Goal: Information Seeking & Learning: Check status

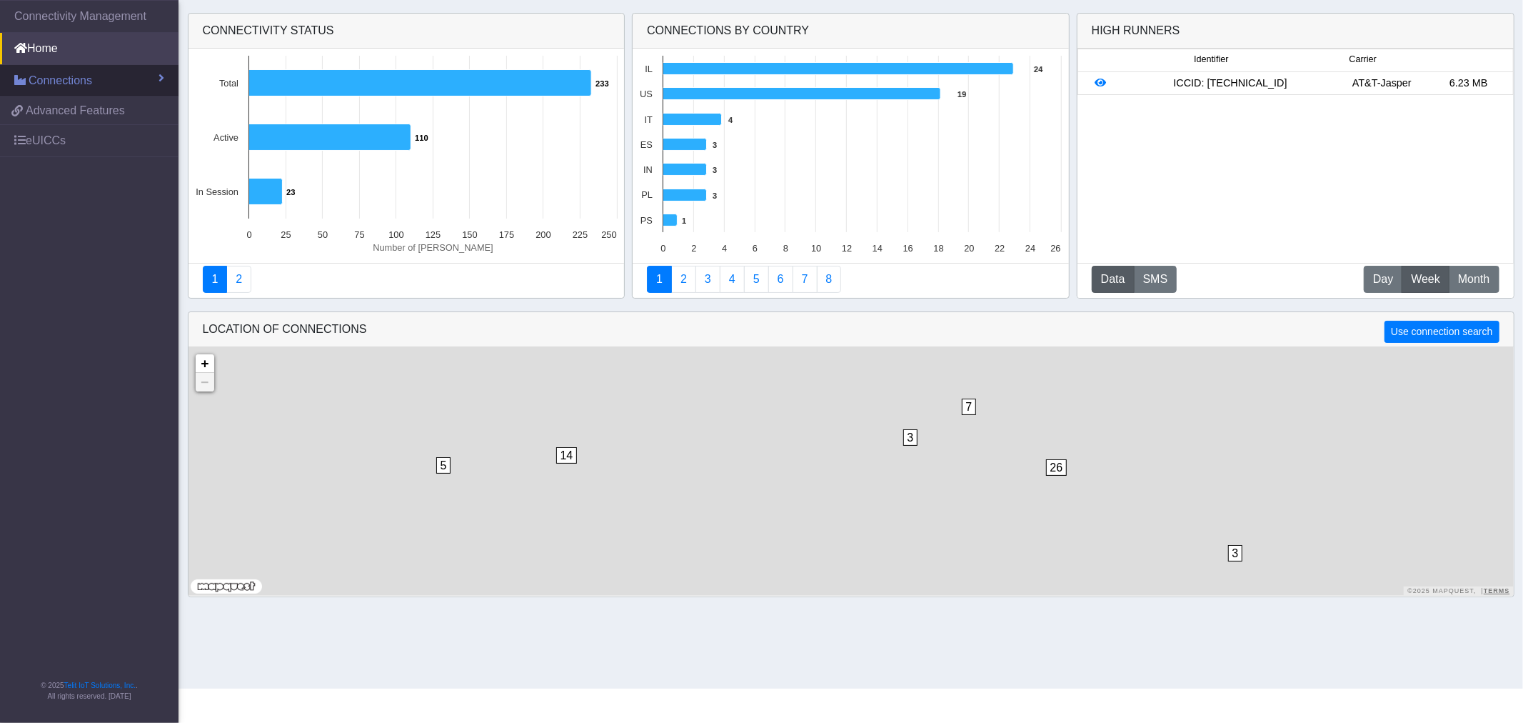
click at [105, 74] on link "Connections" at bounding box center [89, 80] width 179 height 31
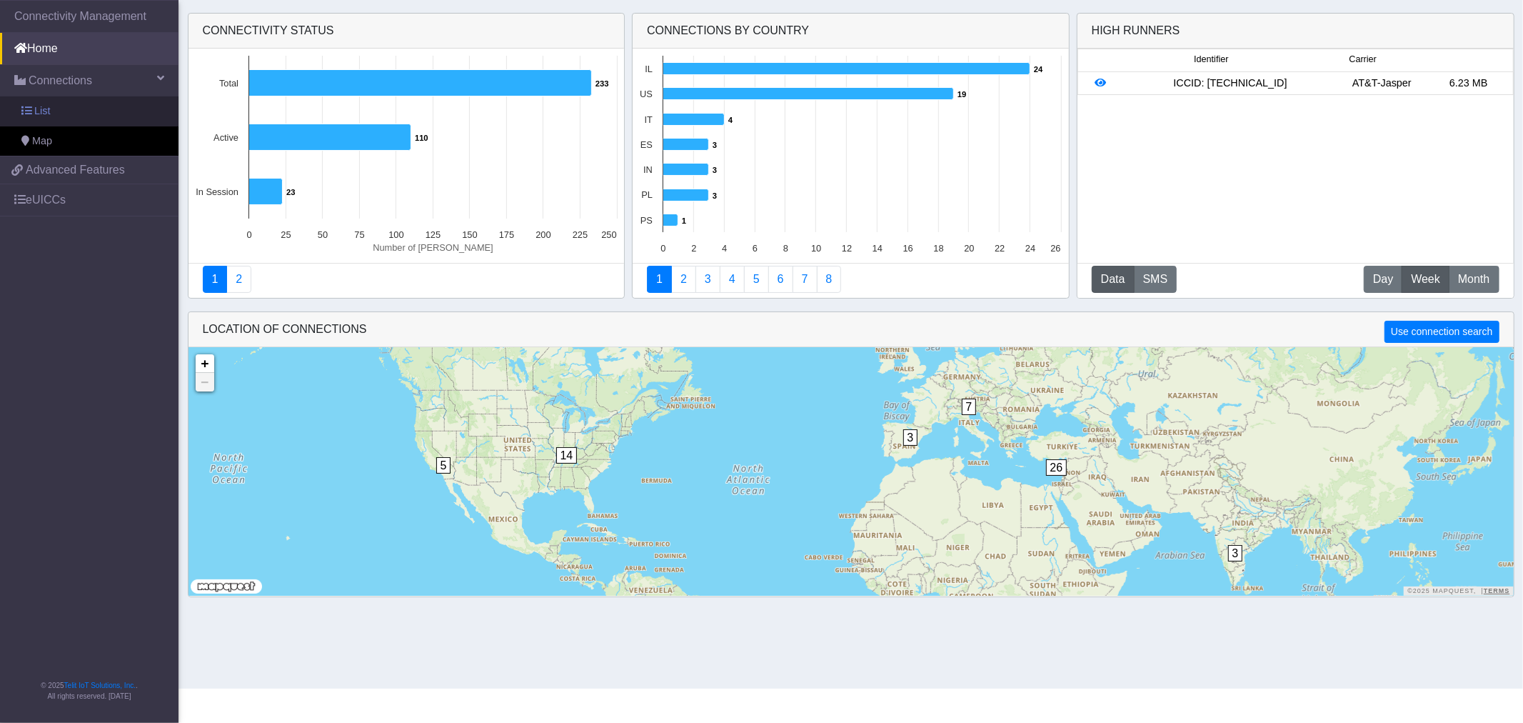
click at [74, 112] on link "List" at bounding box center [89, 111] width 179 height 30
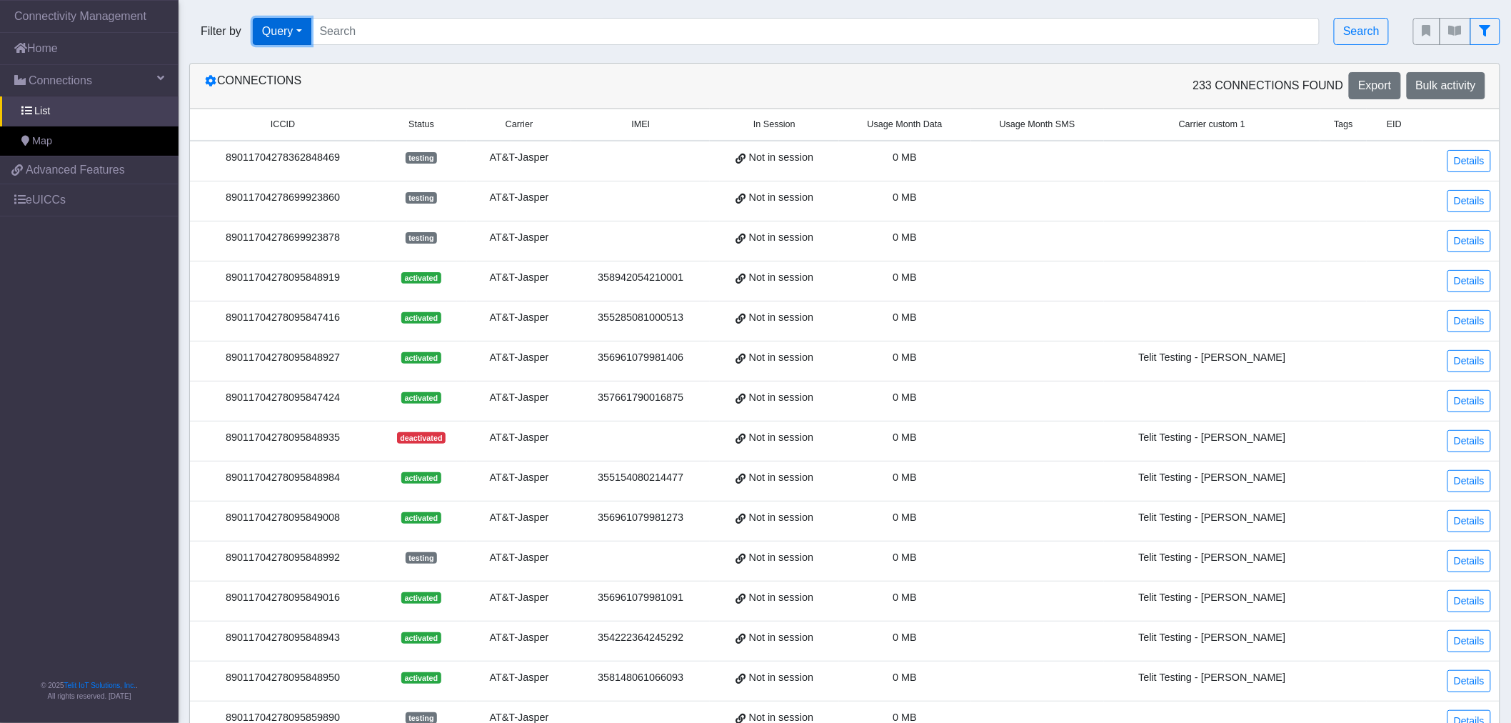
click at [280, 34] on button "Query" at bounding box center [282, 31] width 59 height 27
click at [301, 87] on button "In Session" at bounding box center [309, 87] width 113 height 23
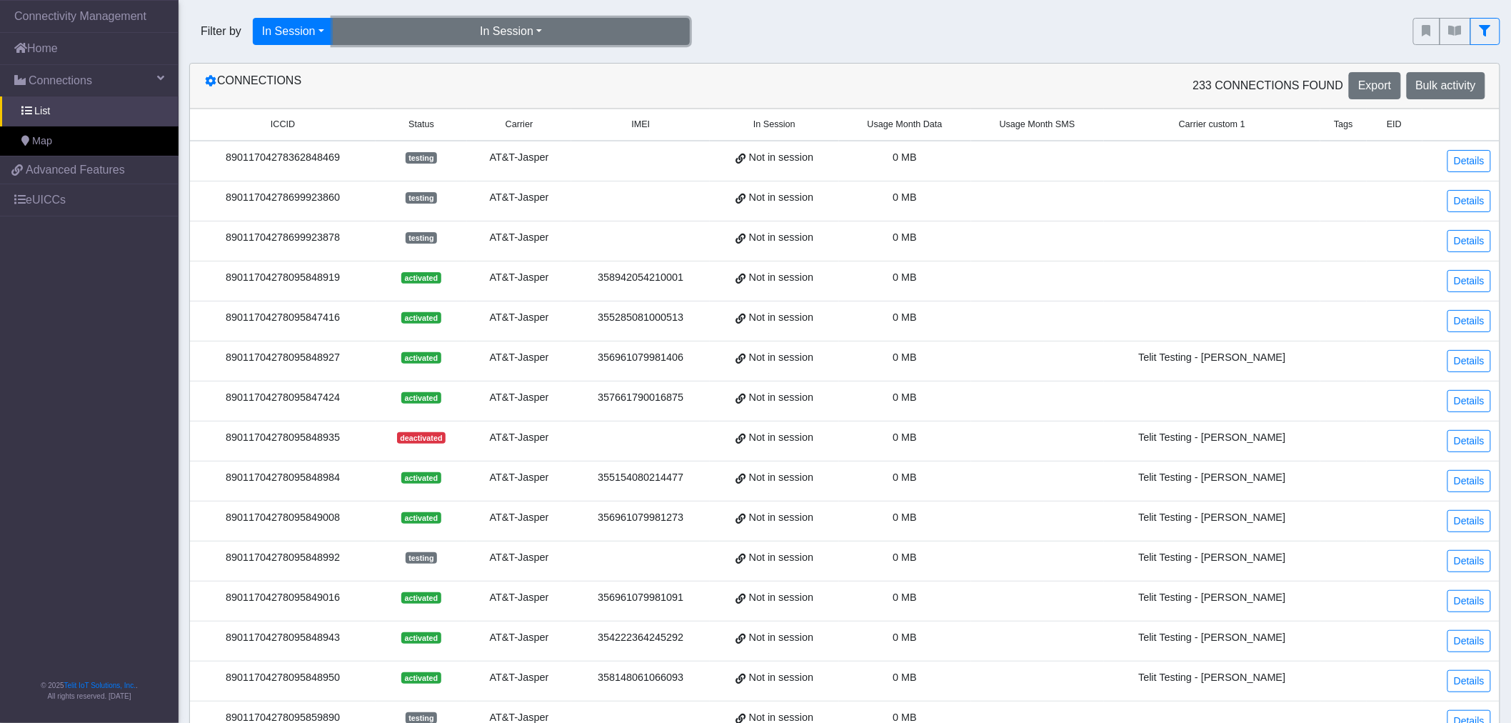
click at [423, 31] on button "In Session" at bounding box center [511, 31] width 357 height 27
click at [402, 70] on button "Yes (23)" at bounding box center [511, 64] width 356 height 23
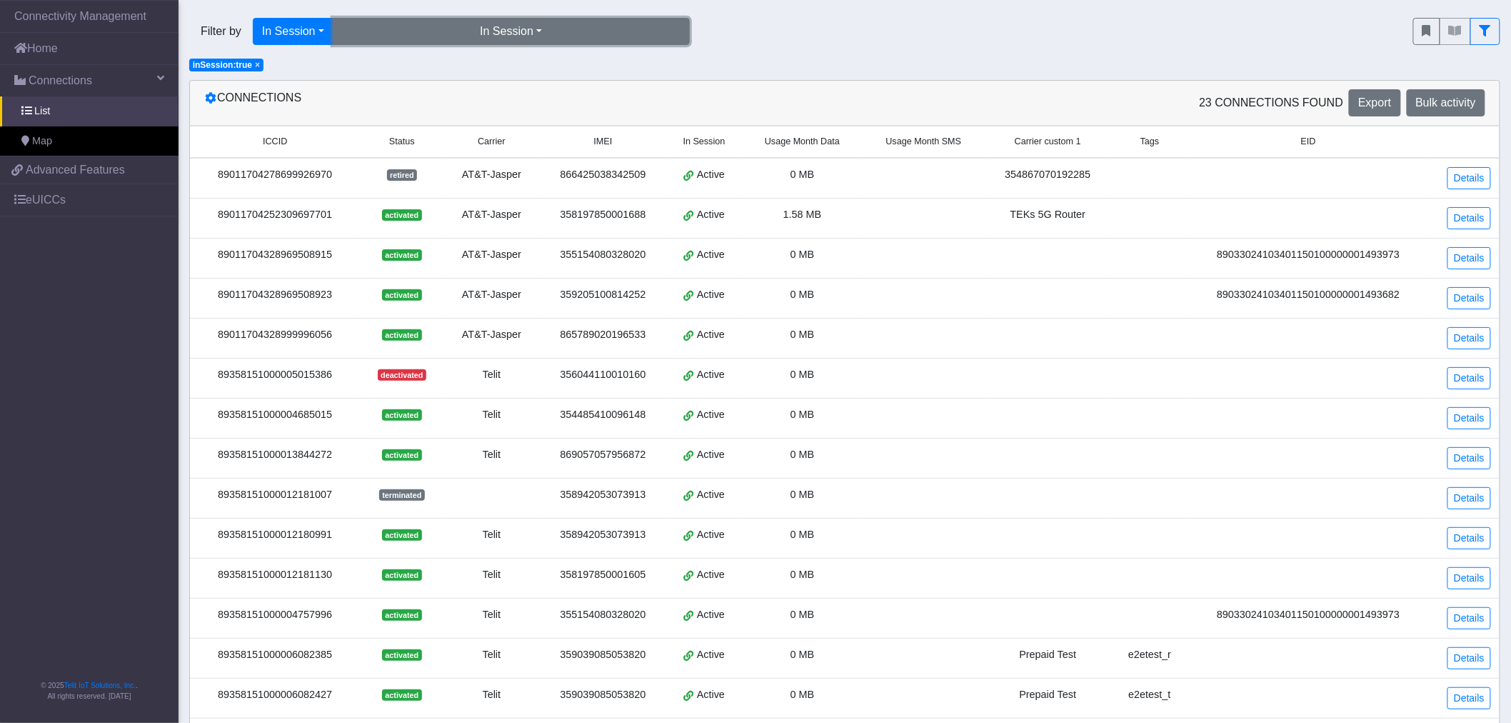
click at [413, 39] on button "In Session" at bounding box center [511, 31] width 357 height 27
click at [413, 60] on button "Yes (23)" at bounding box center [511, 64] width 356 height 23
click at [460, 29] on button "In Session" at bounding box center [511, 31] width 357 height 27
click at [422, 89] on button "No (210)" at bounding box center [511, 87] width 356 height 23
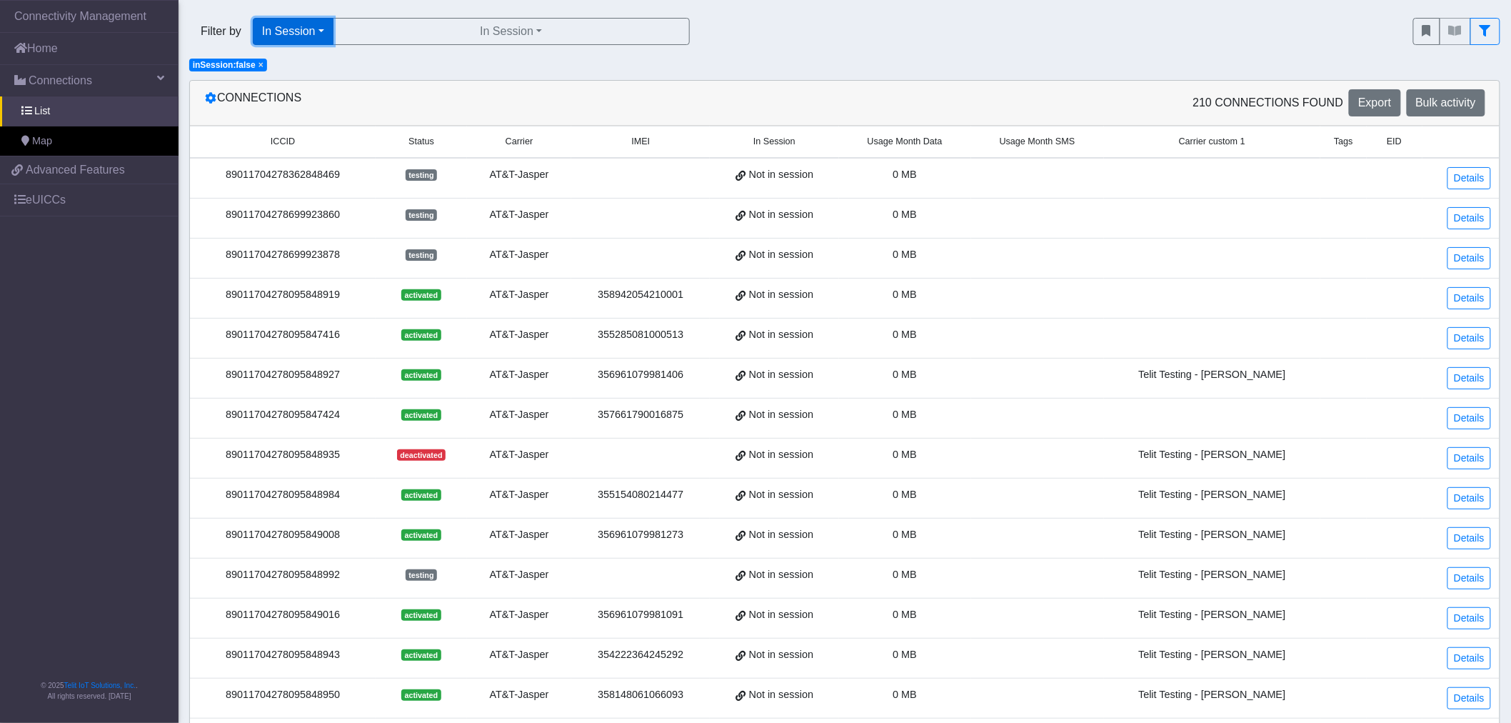
click at [288, 21] on button "In Session" at bounding box center [293, 31] width 81 height 27
click at [301, 151] on button "Country" at bounding box center [309, 155] width 113 height 23
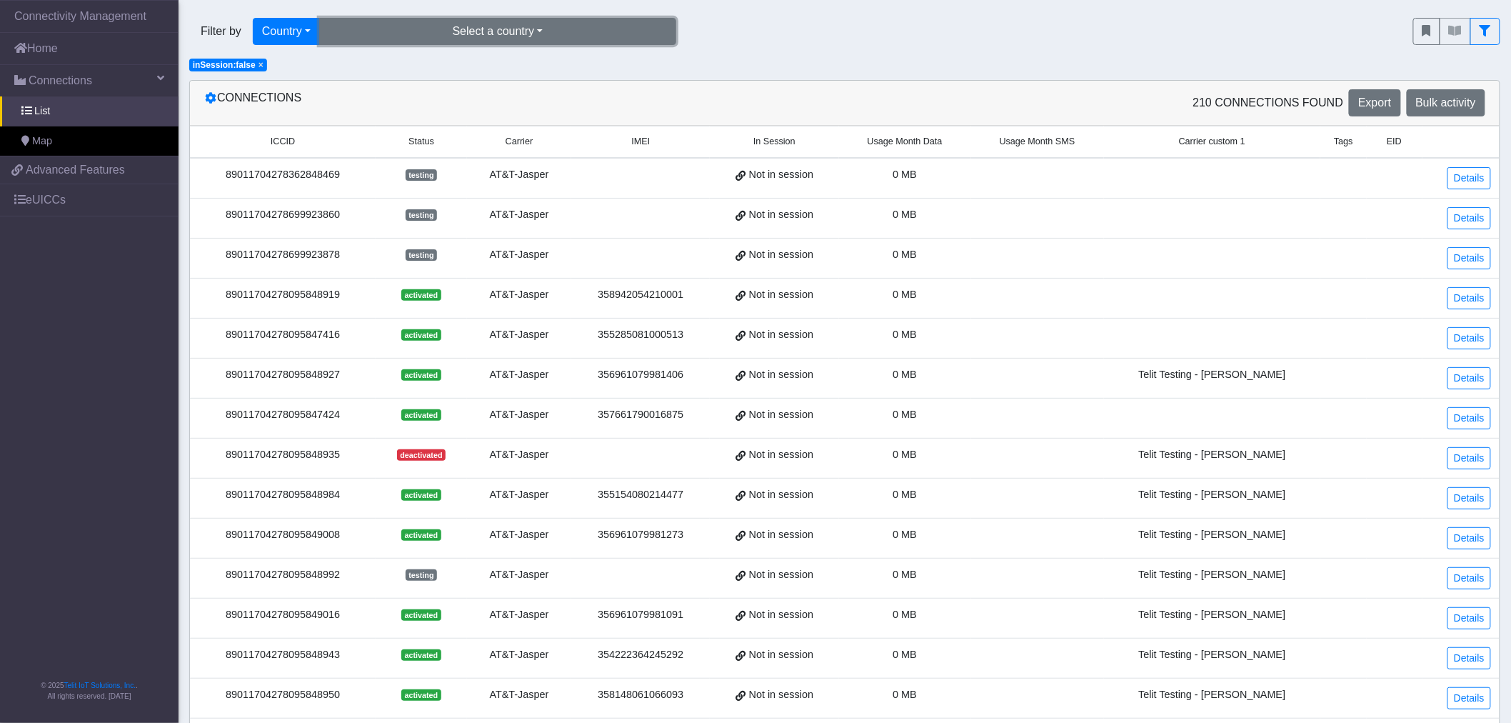
click at [382, 29] on button "Select a country" at bounding box center [497, 31] width 357 height 27
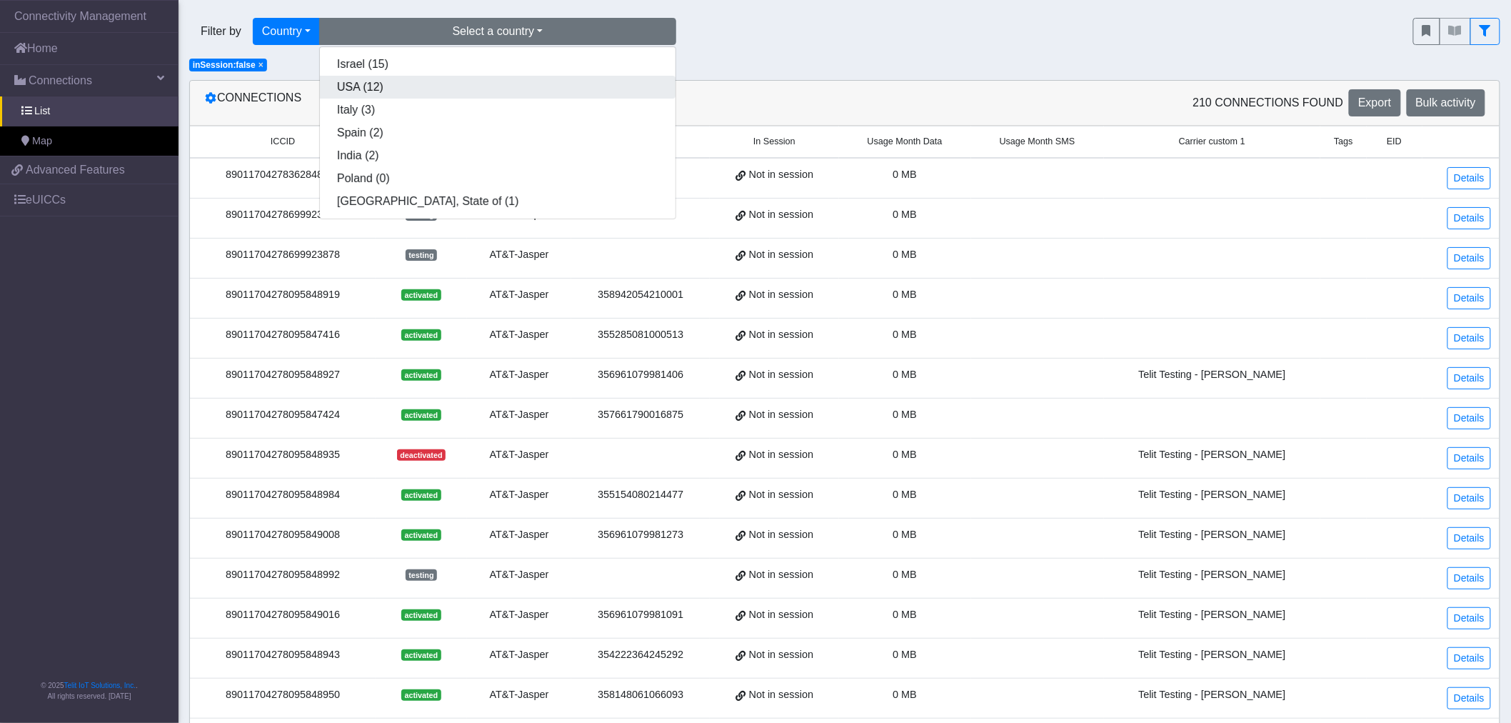
click at [388, 79] on button "USA (12)" at bounding box center [498, 87] width 356 height 23
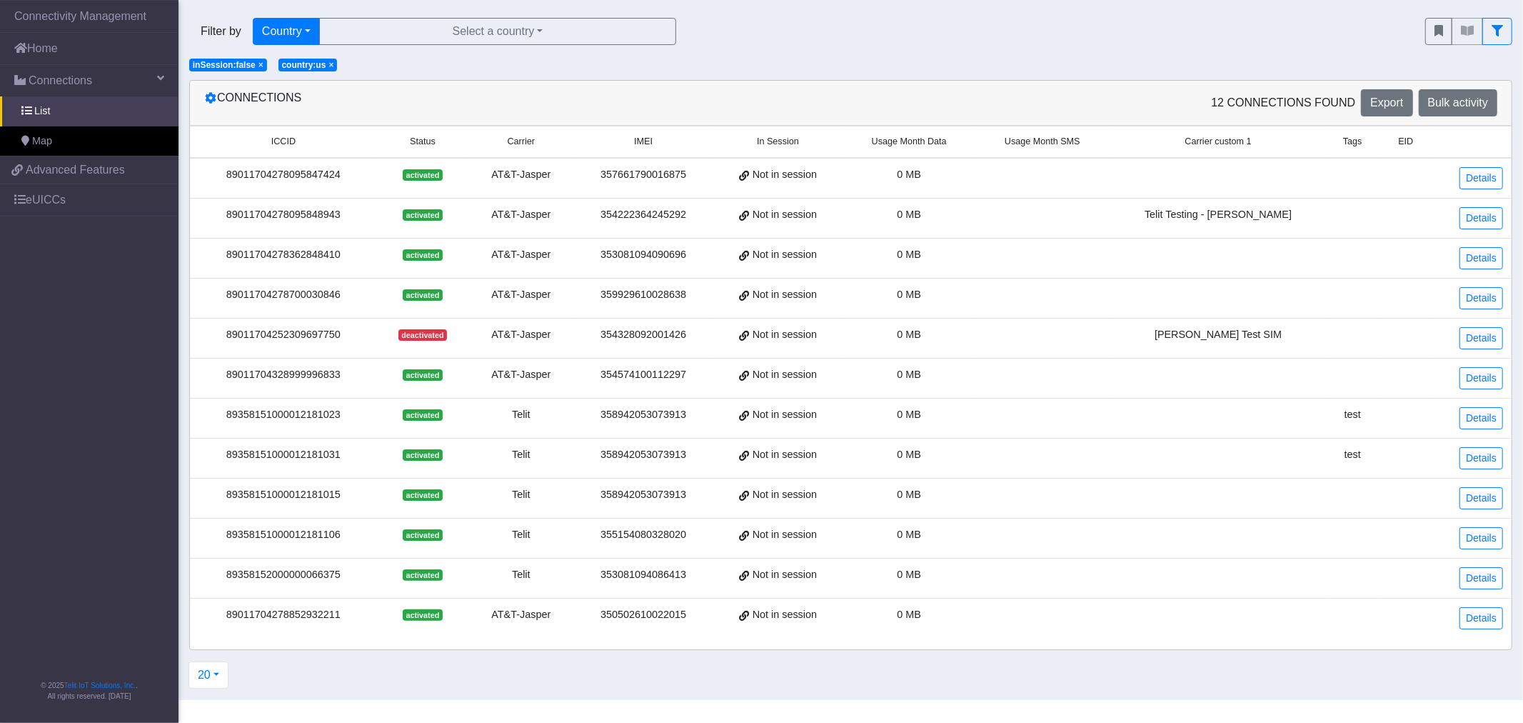
click at [258, 65] on span "×" at bounding box center [260, 65] width 5 height 10
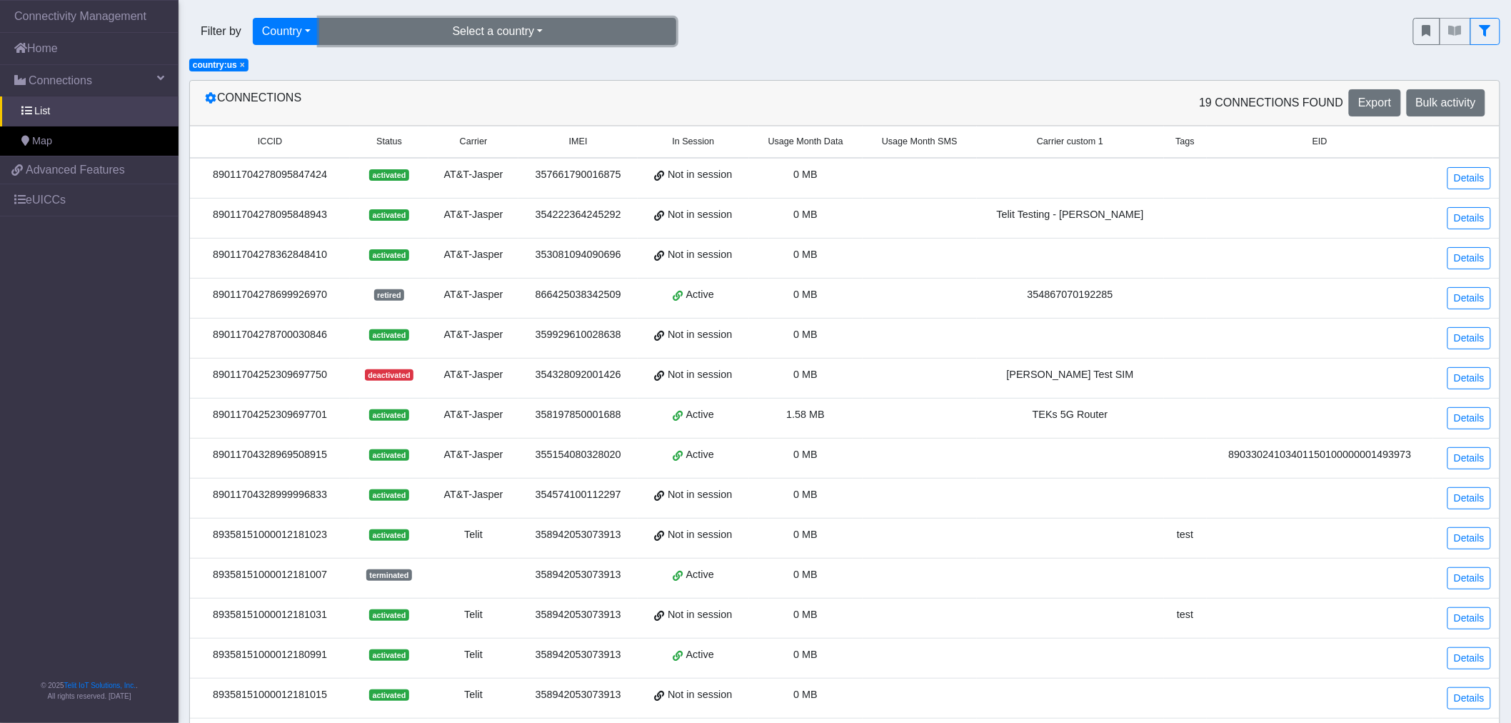
click at [391, 26] on button "Select a country" at bounding box center [497, 31] width 357 height 27
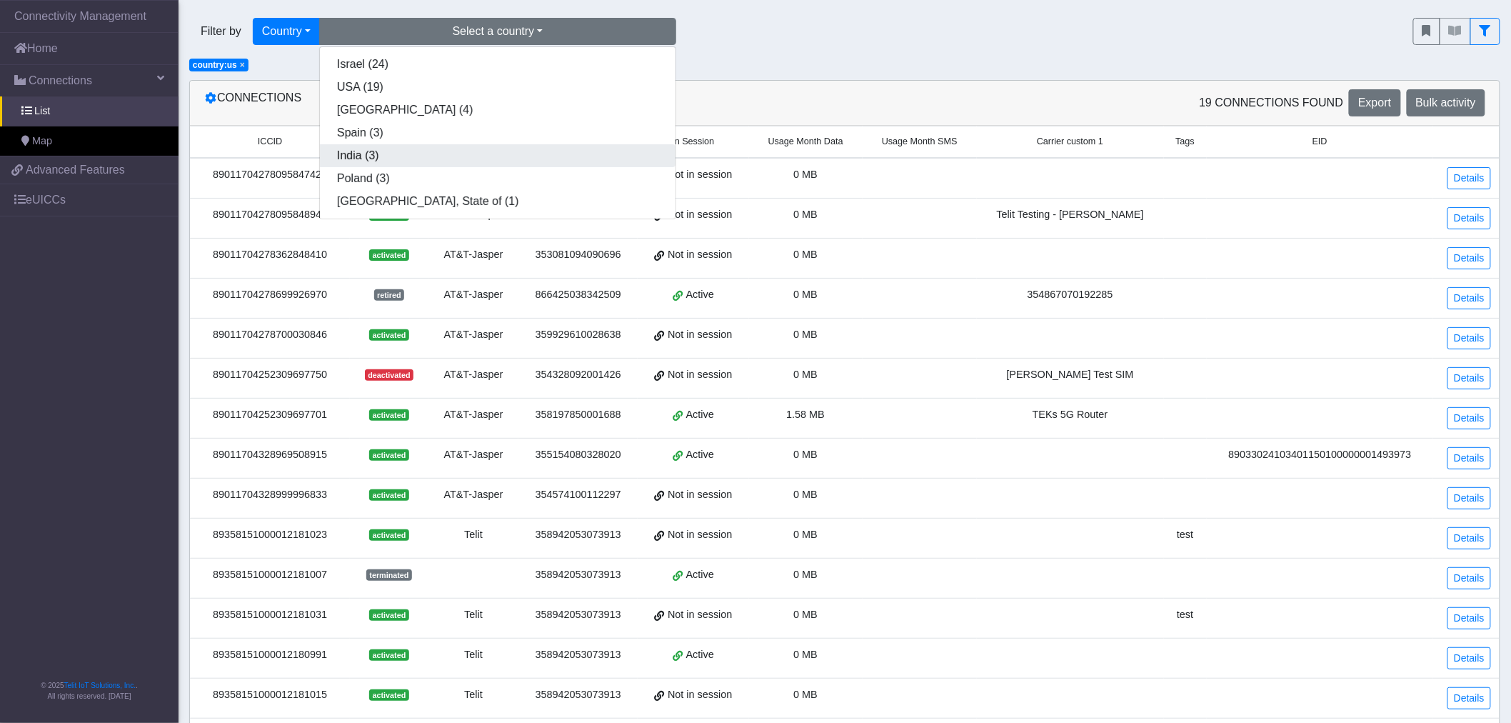
click at [381, 160] on button "India (3)" at bounding box center [498, 155] width 356 height 23
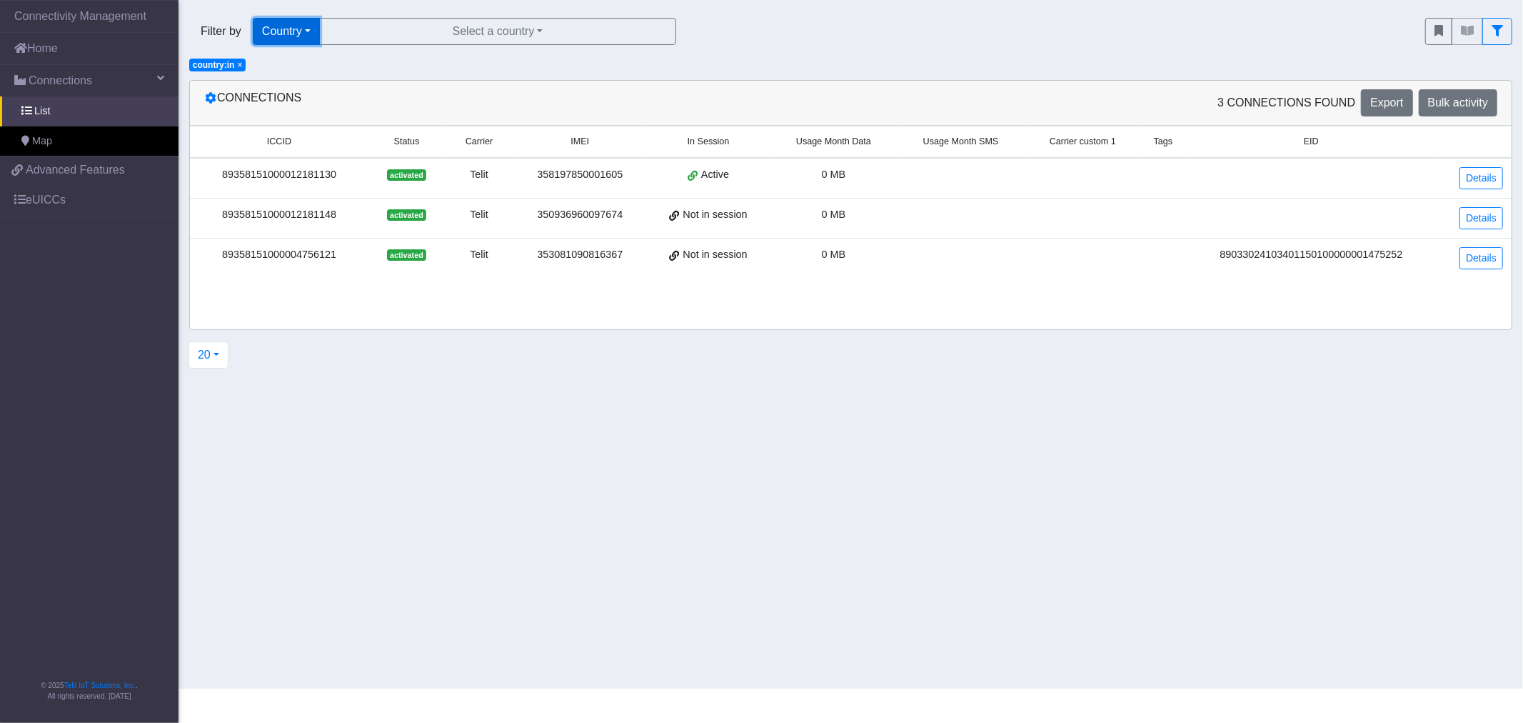
click at [305, 27] on button "Country" at bounding box center [286, 31] width 67 height 27
click at [310, 151] on button "Country" at bounding box center [309, 155] width 113 height 23
click at [316, 30] on button "Country" at bounding box center [286, 31] width 67 height 27
click at [309, 133] on button "Tags" at bounding box center [309, 132] width 113 height 23
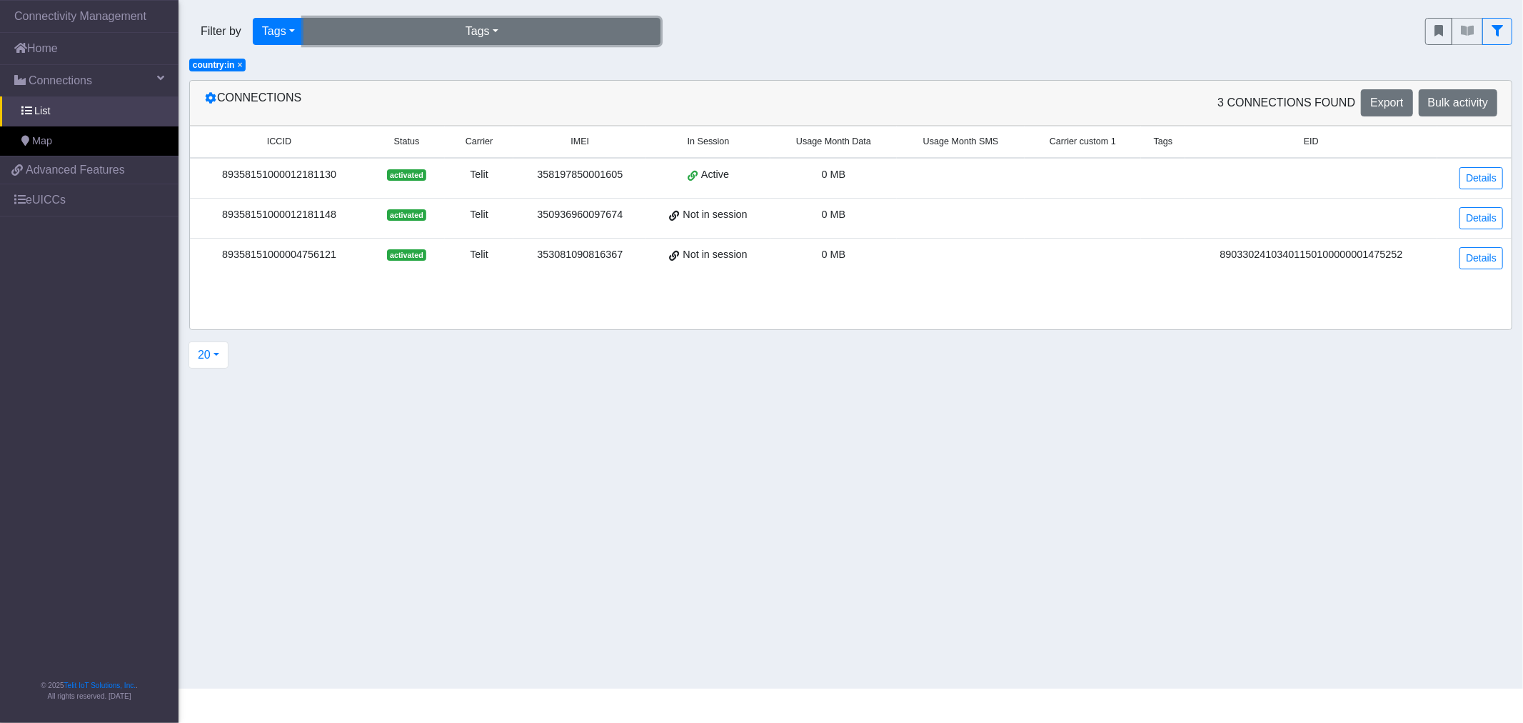
click at [343, 24] on button "Tags" at bounding box center [481, 31] width 357 height 27
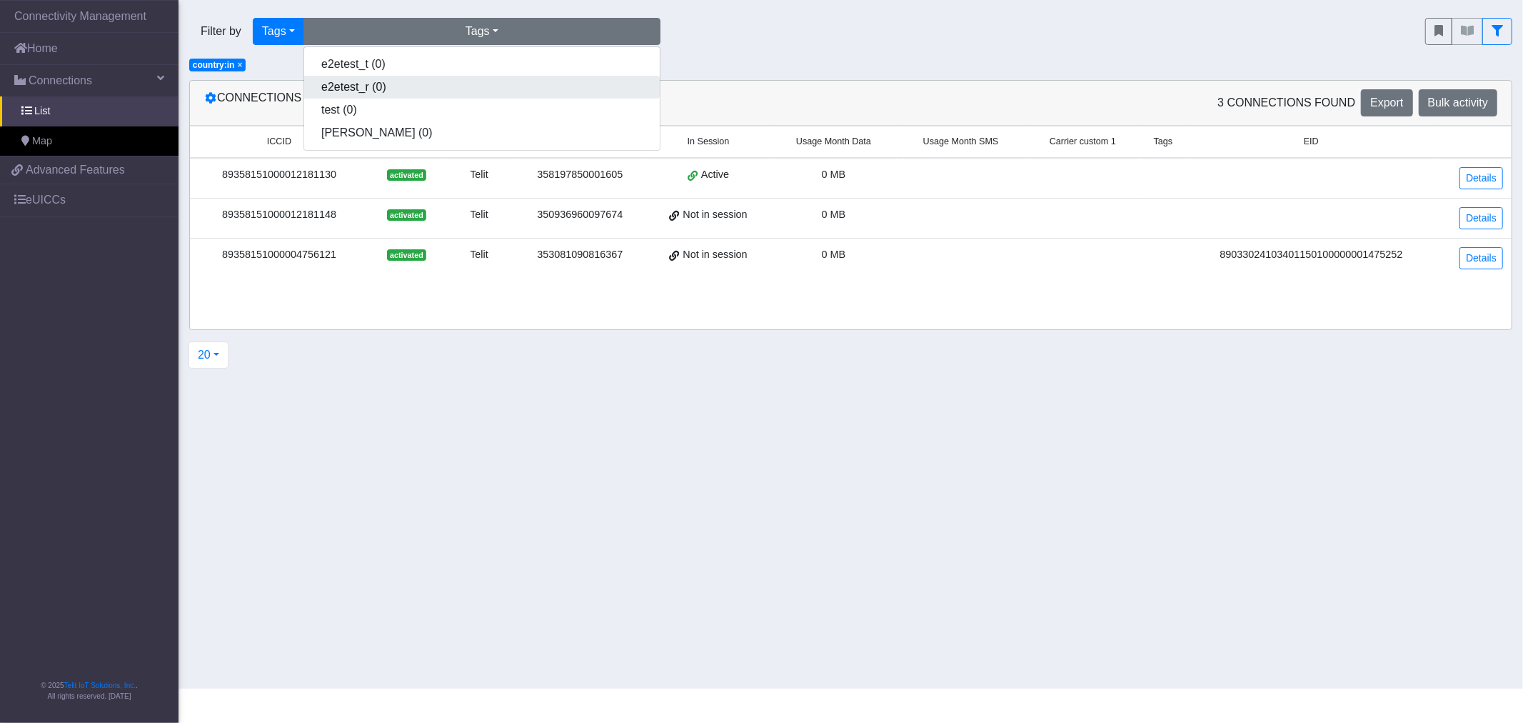
click at [346, 84] on button "e2etest_r (0)" at bounding box center [482, 87] width 356 height 23
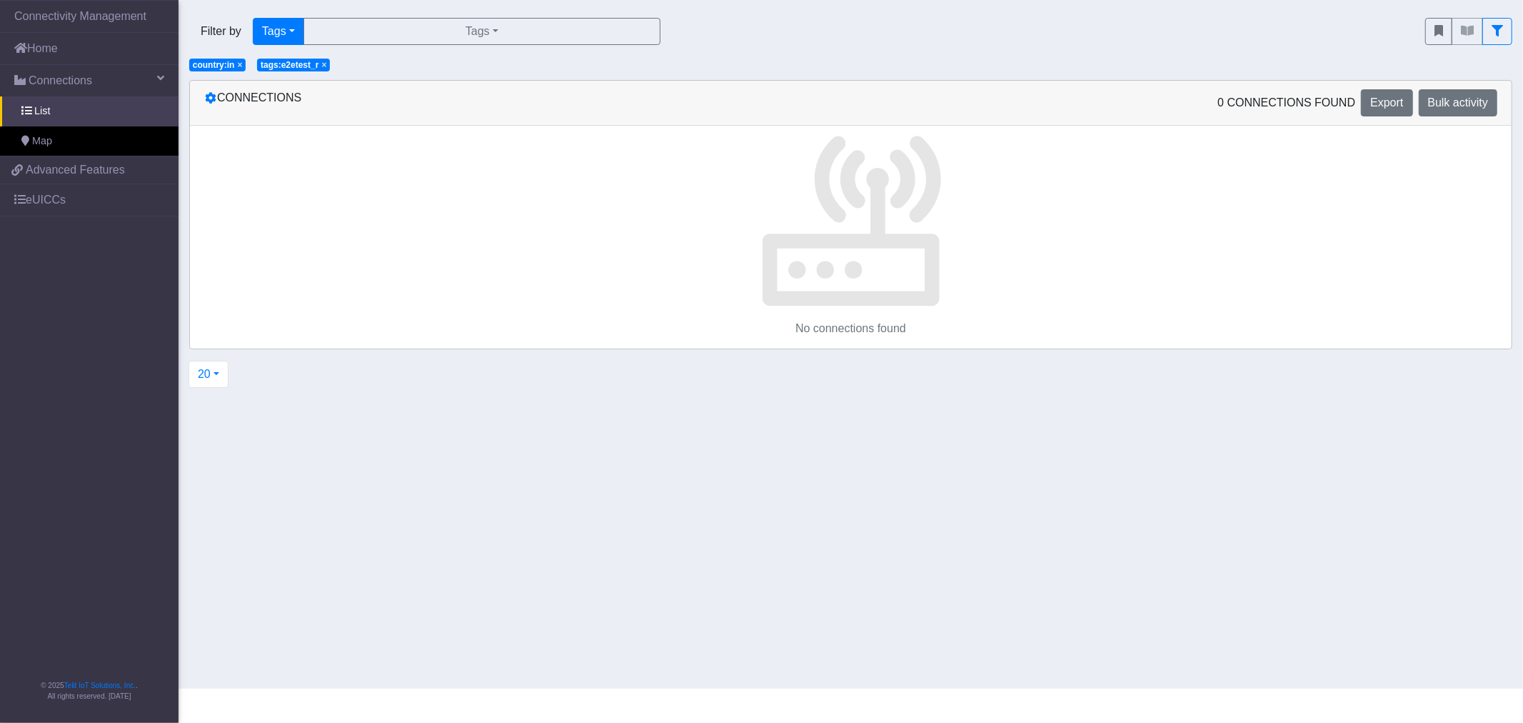
click at [326, 66] on span "× tags:e2etest_r" at bounding box center [293, 65] width 73 height 13
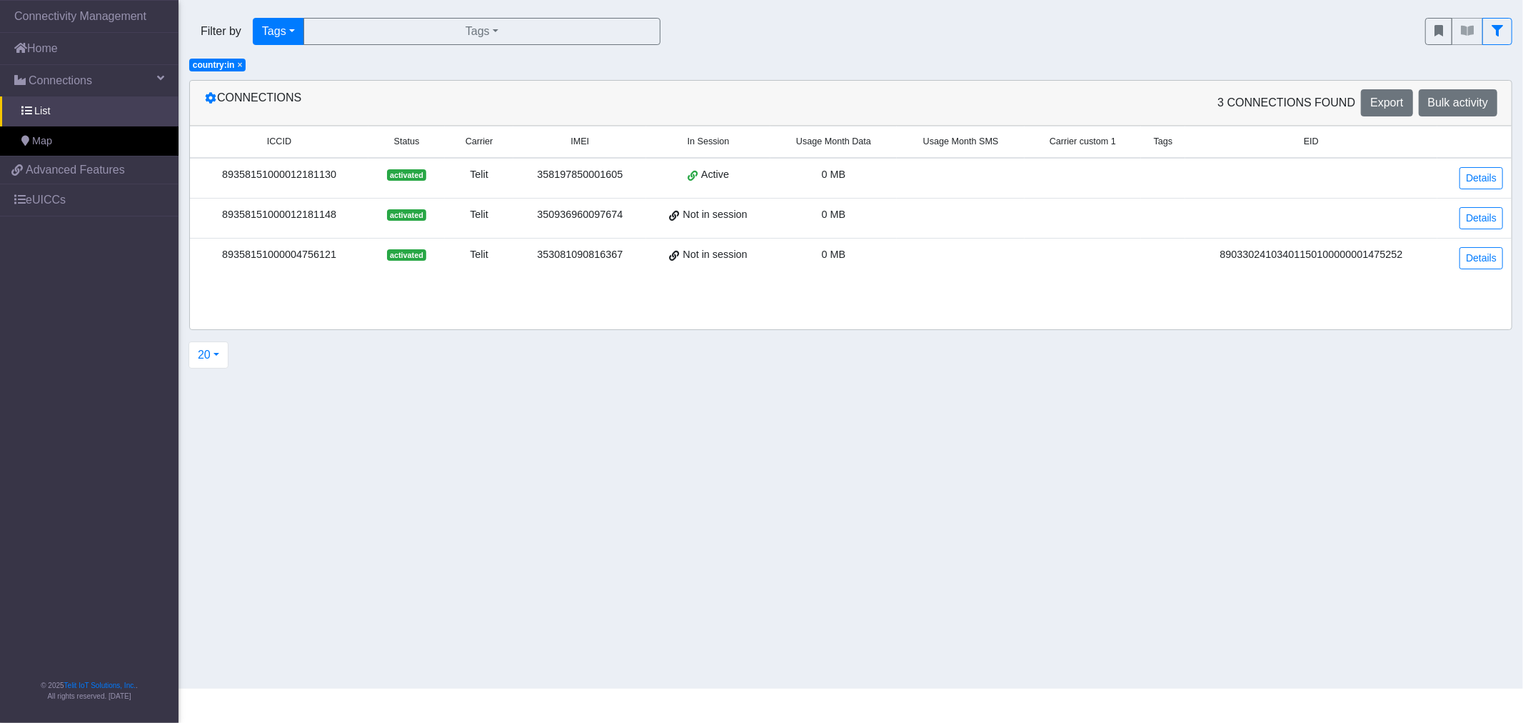
click at [244, 65] on span "× country:in" at bounding box center [217, 65] width 56 height 13
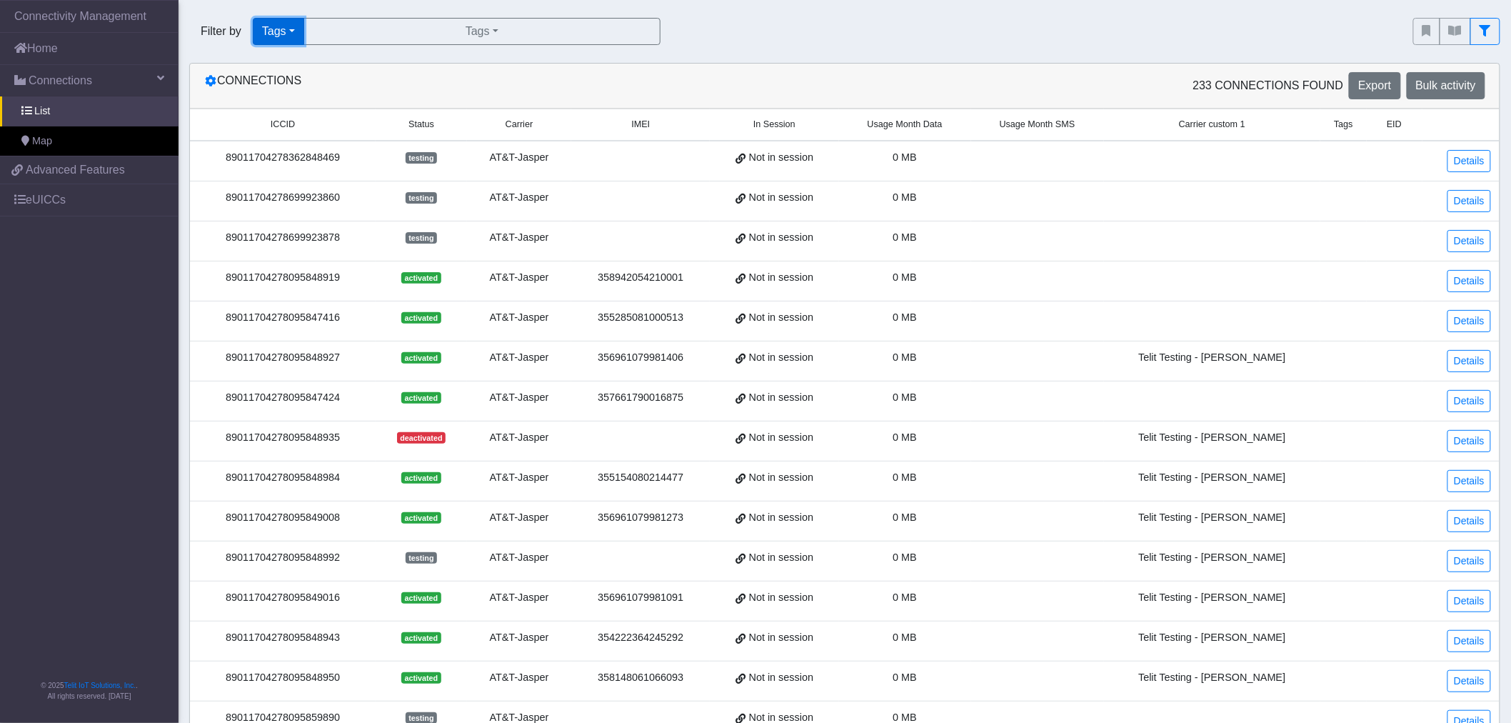
click at [261, 41] on button "Tags" at bounding box center [278, 31] width 51 height 27
click at [293, 180] on button "Operator" at bounding box center [309, 178] width 113 height 23
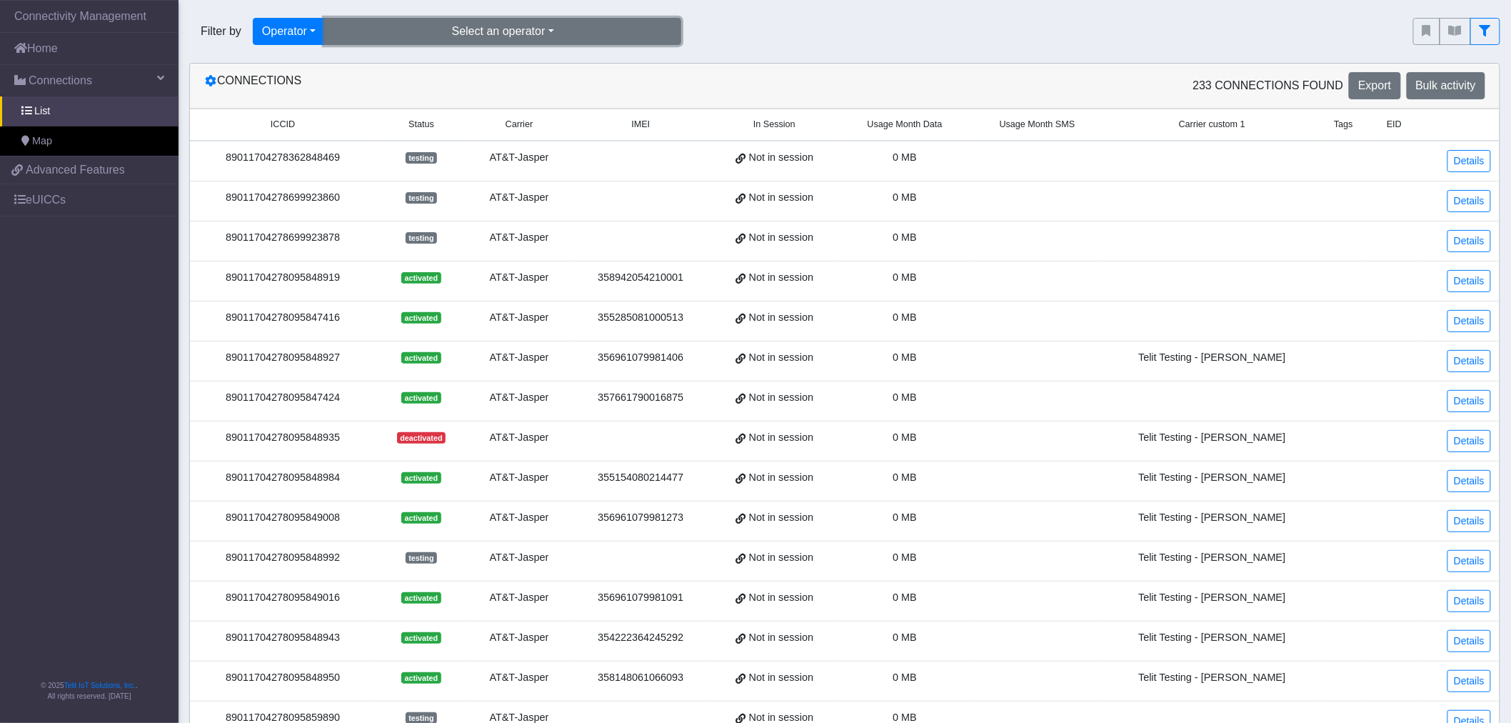
click at [396, 38] on button "Select an operator" at bounding box center [502, 31] width 357 height 27
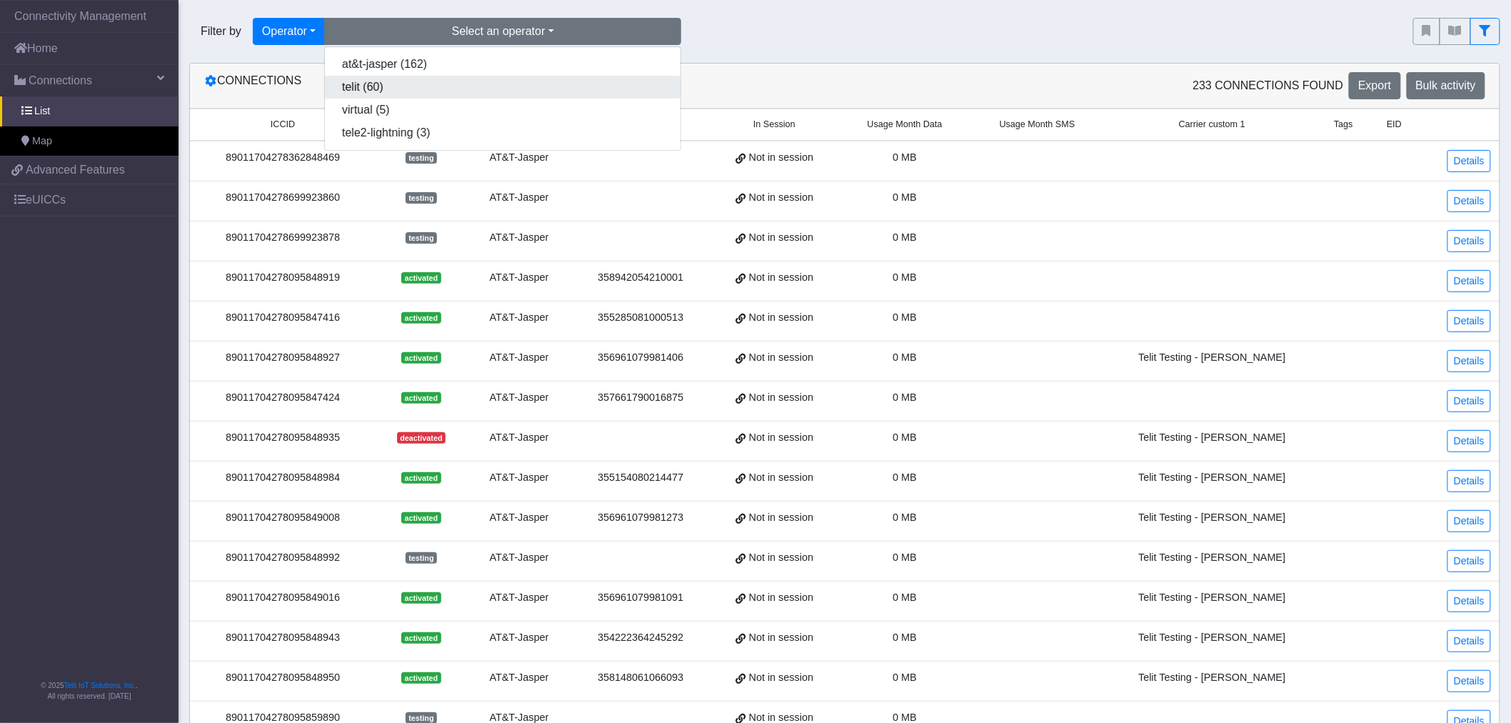
click at [388, 86] on button "telit (60)" at bounding box center [503, 87] width 356 height 23
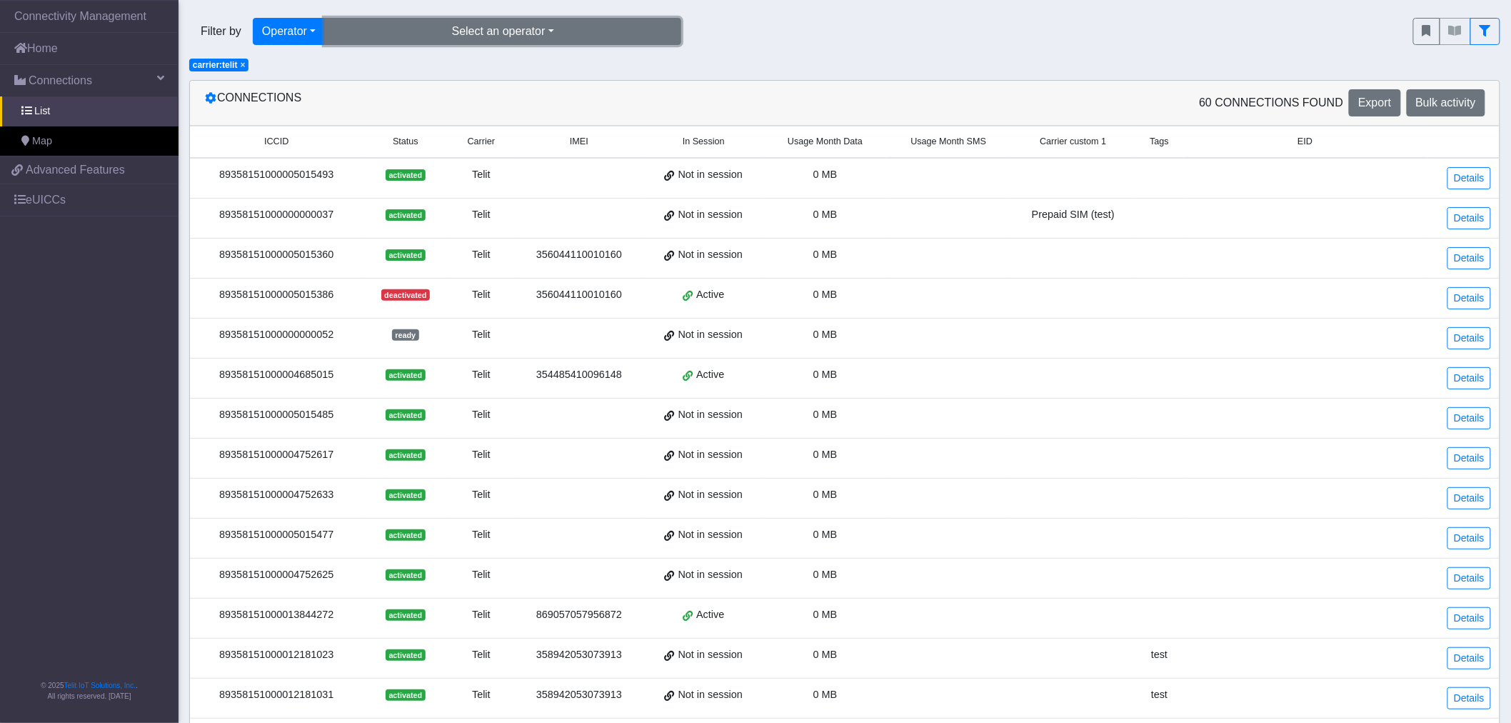
click at [420, 33] on button "Select an operator" at bounding box center [502, 31] width 357 height 27
click at [424, 64] on button "at&t-jasper (162)" at bounding box center [503, 64] width 356 height 23
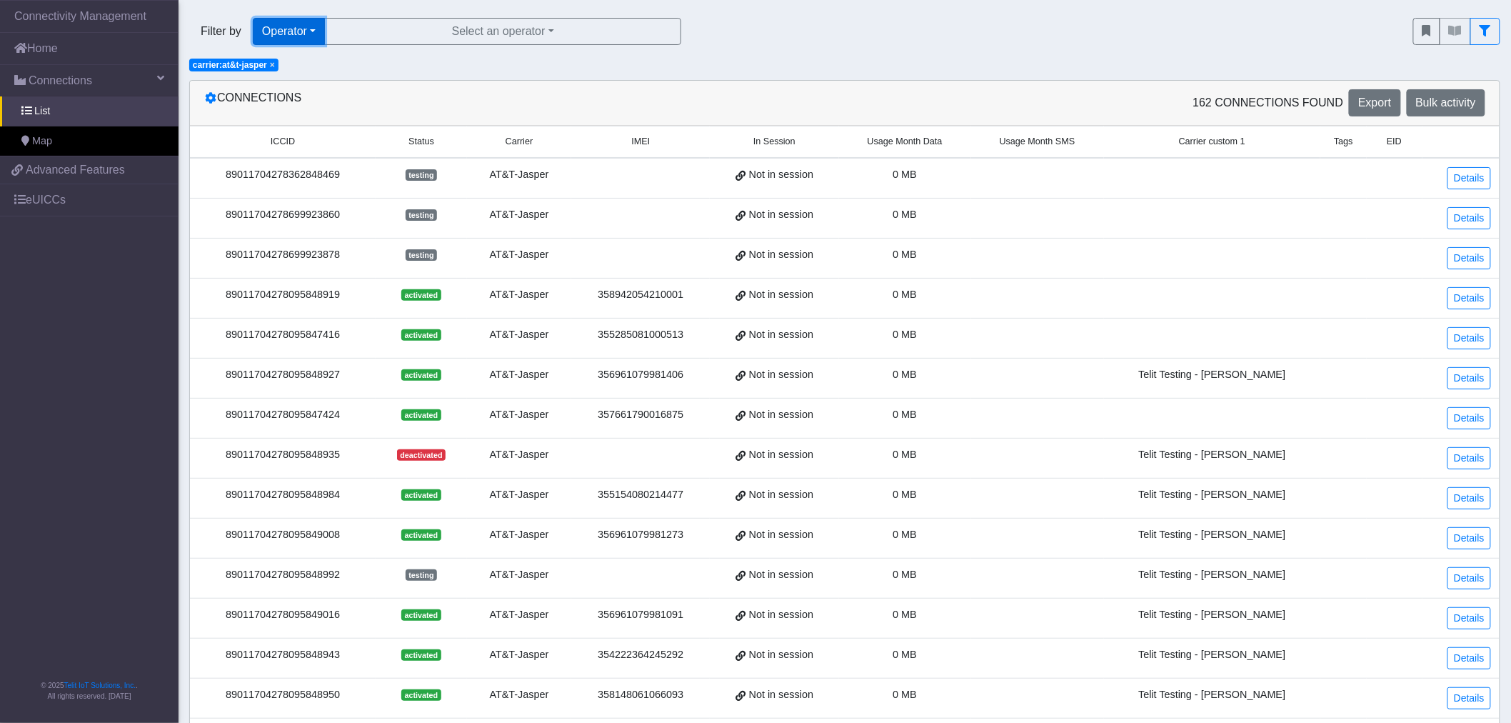
click at [302, 36] on button "Operator" at bounding box center [289, 31] width 72 height 27
click at [296, 138] on button "Tags" at bounding box center [309, 132] width 113 height 23
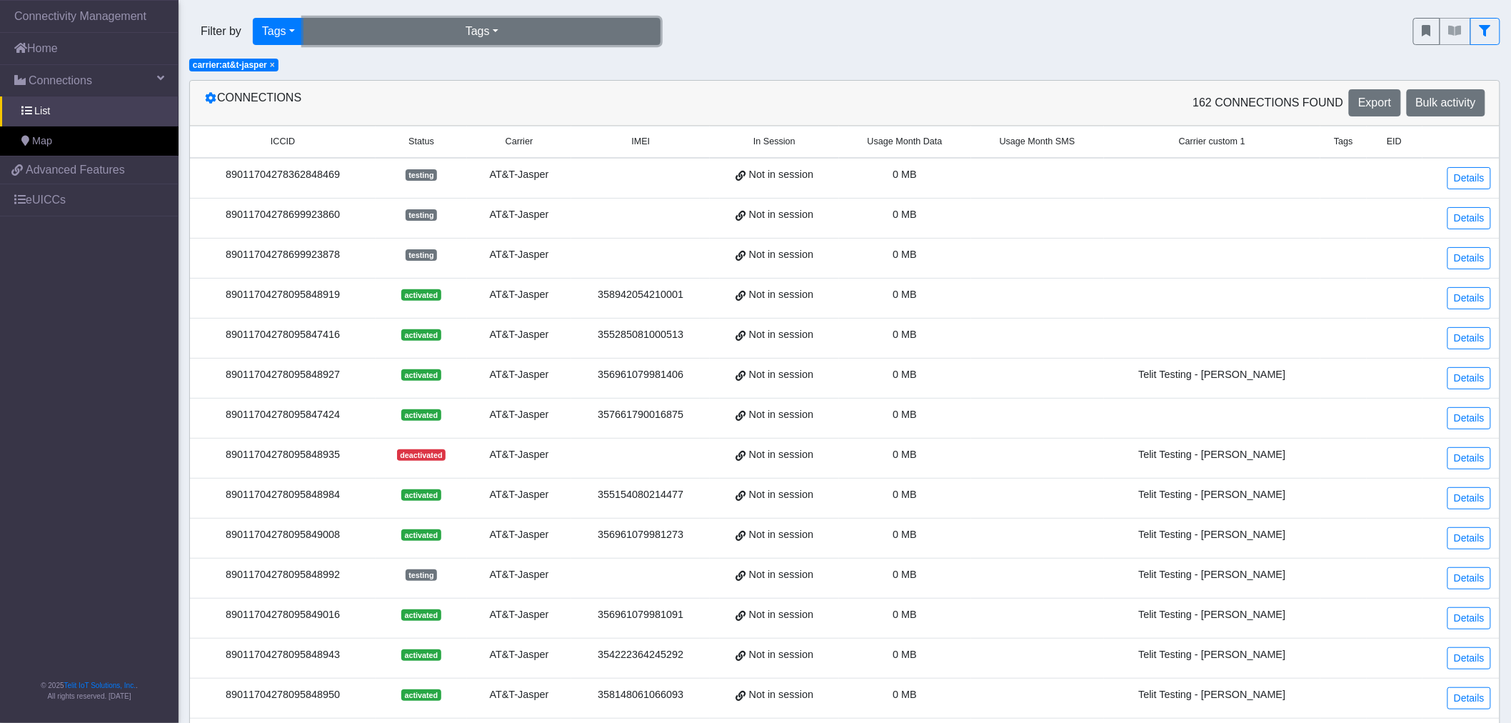
click at [481, 31] on button "Tags" at bounding box center [481, 31] width 357 height 27
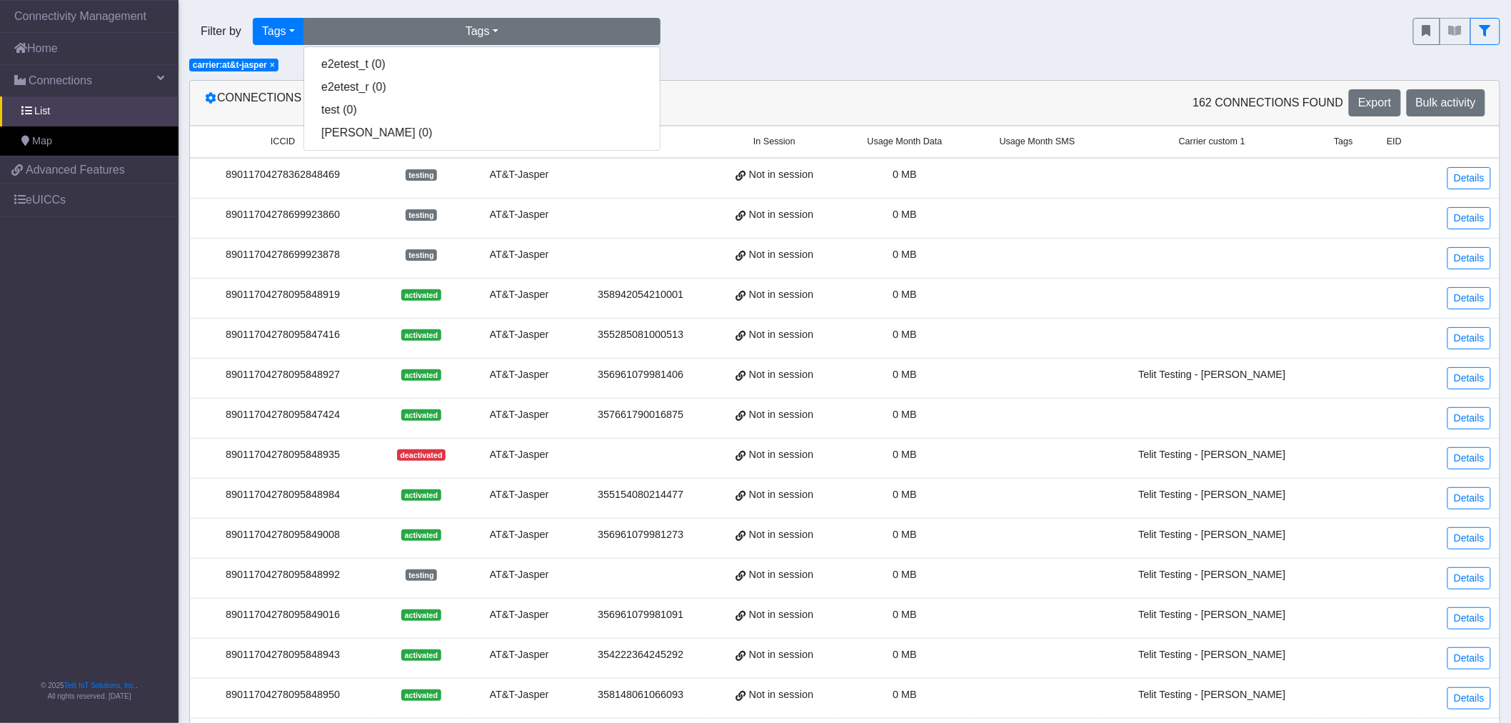
click at [273, 66] on span "×" at bounding box center [272, 65] width 5 height 10
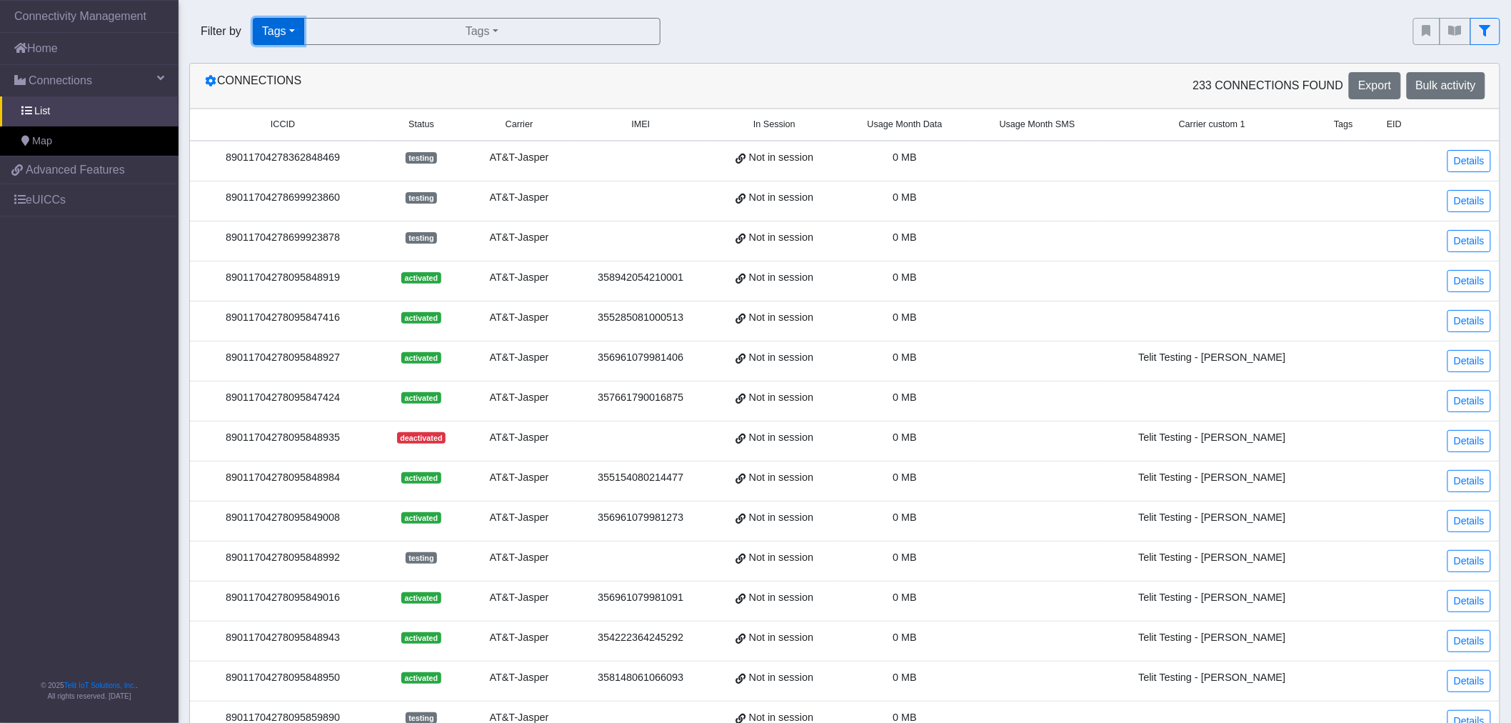
click at [288, 31] on button "Tags" at bounding box center [278, 31] width 51 height 27
click at [293, 161] on button "Country" at bounding box center [309, 155] width 113 height 23
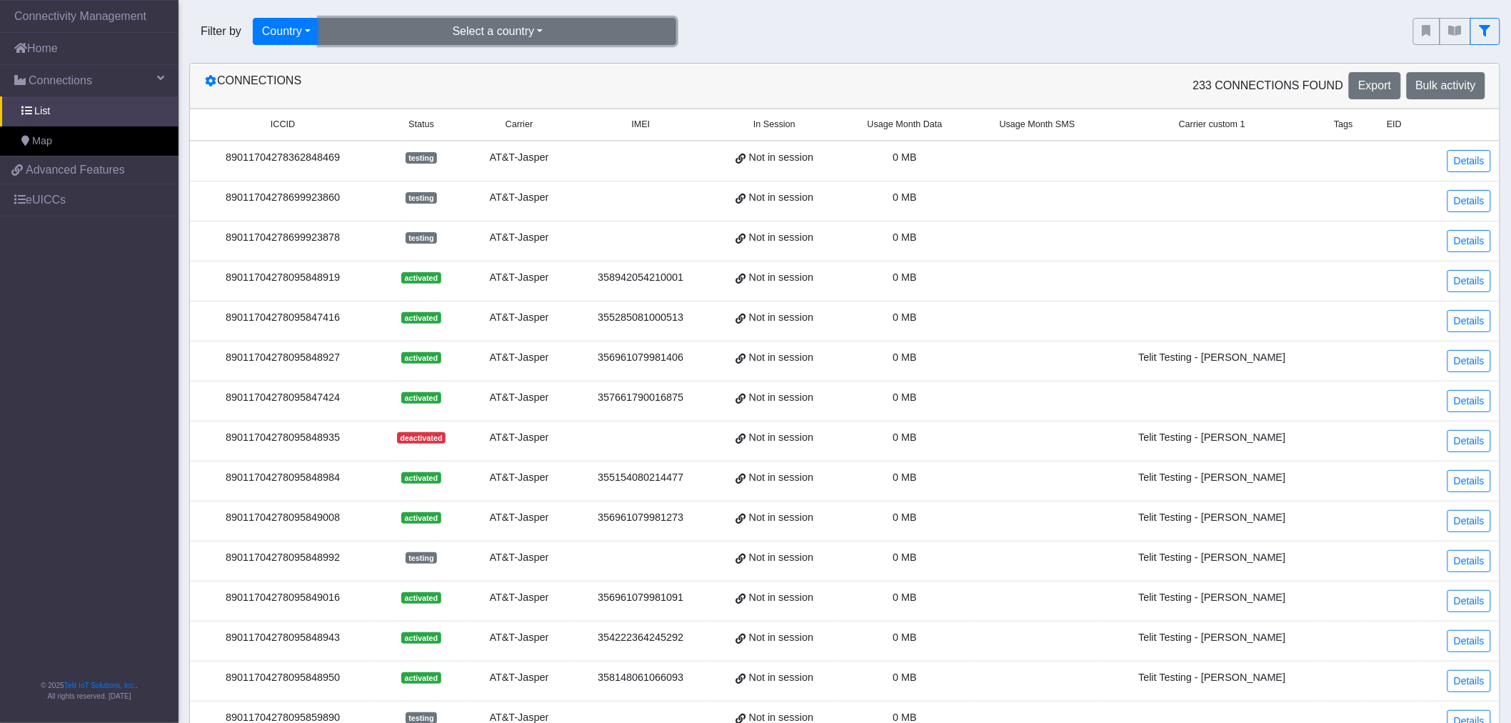
click at [374, 29] on button "Select a country" at bounding box center [497, 31] width 357 height 27
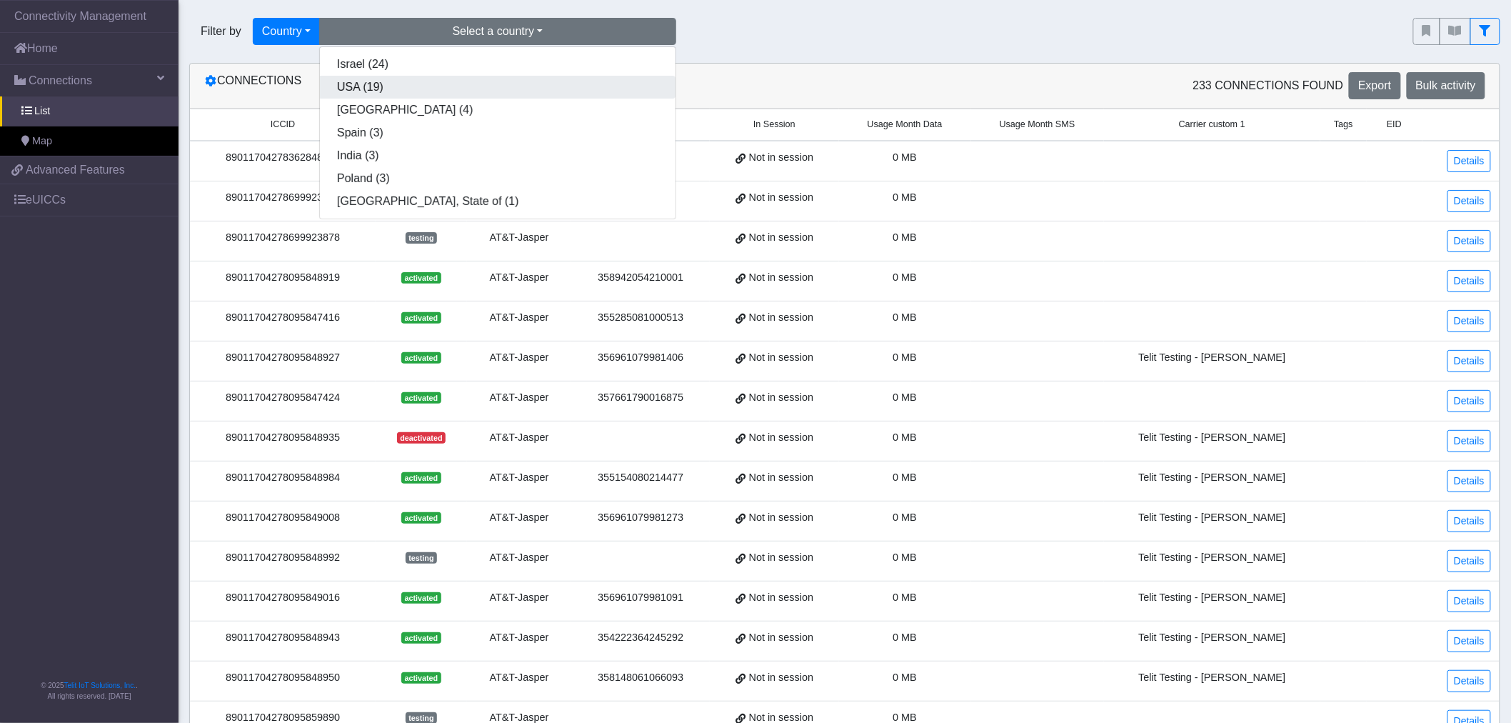
click at [393, 94] on button "USA (19)" at bounding box center [498, 87] width 356 height 23
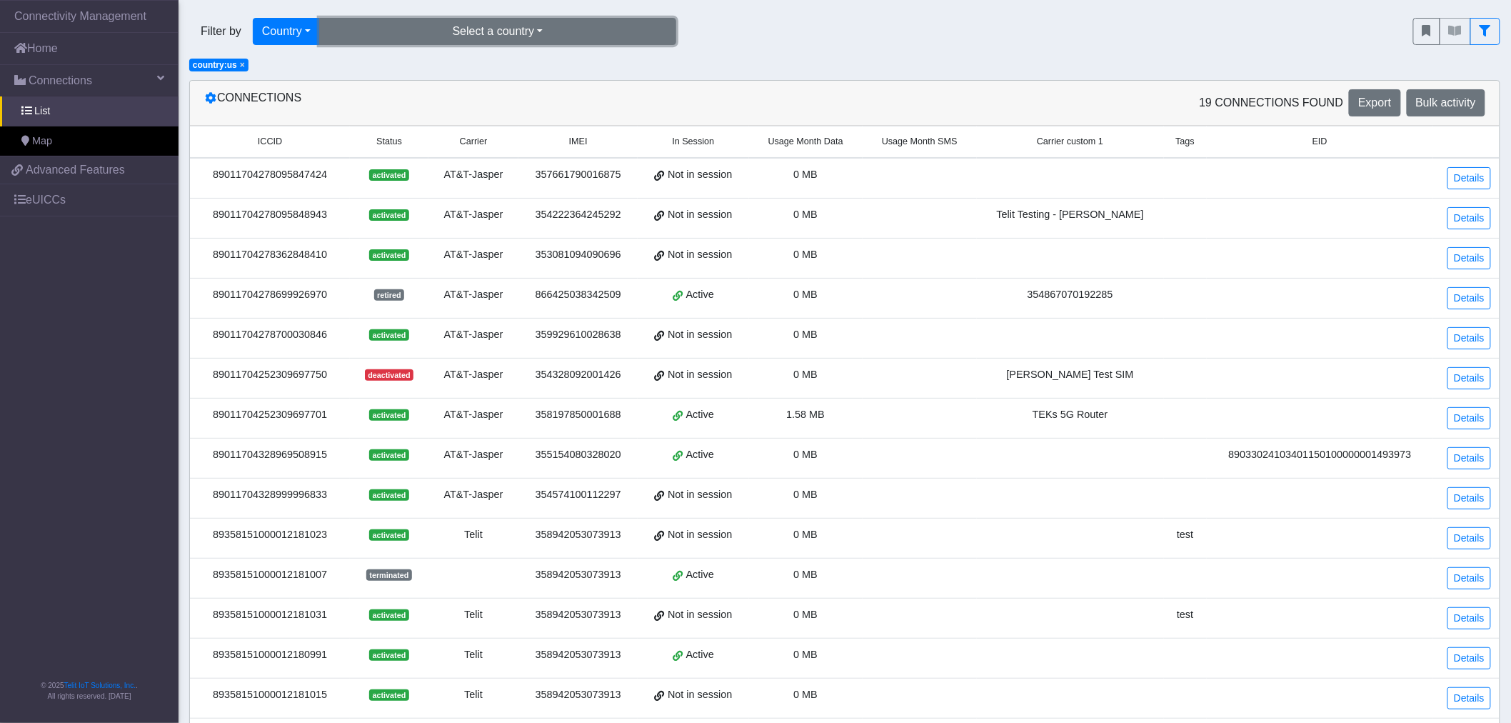
click at [418, 34] on button "Select a country" at bounding box center [497, 31] width 357 height 27
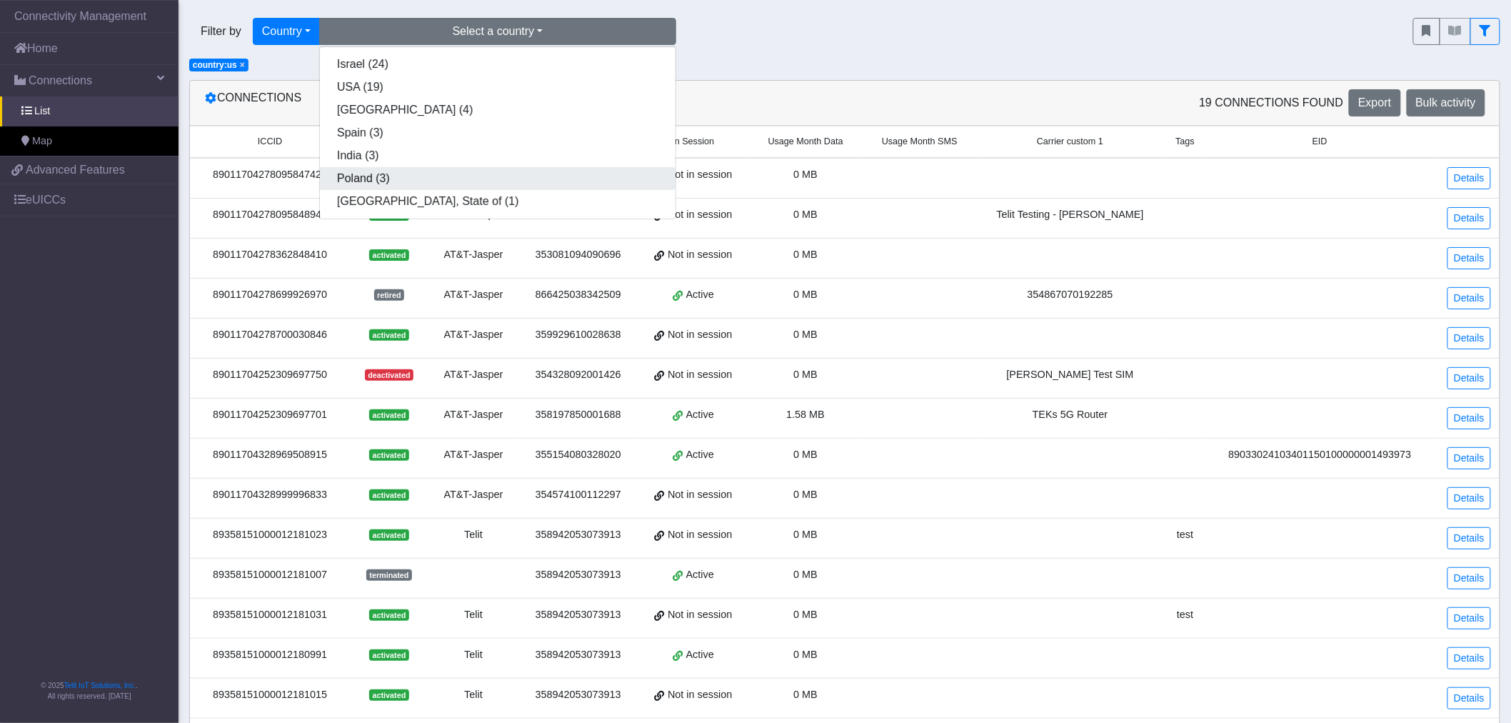
click at [398, 172] on button "Poland (3)" at bounding box center [498, 178] width 356 height 23
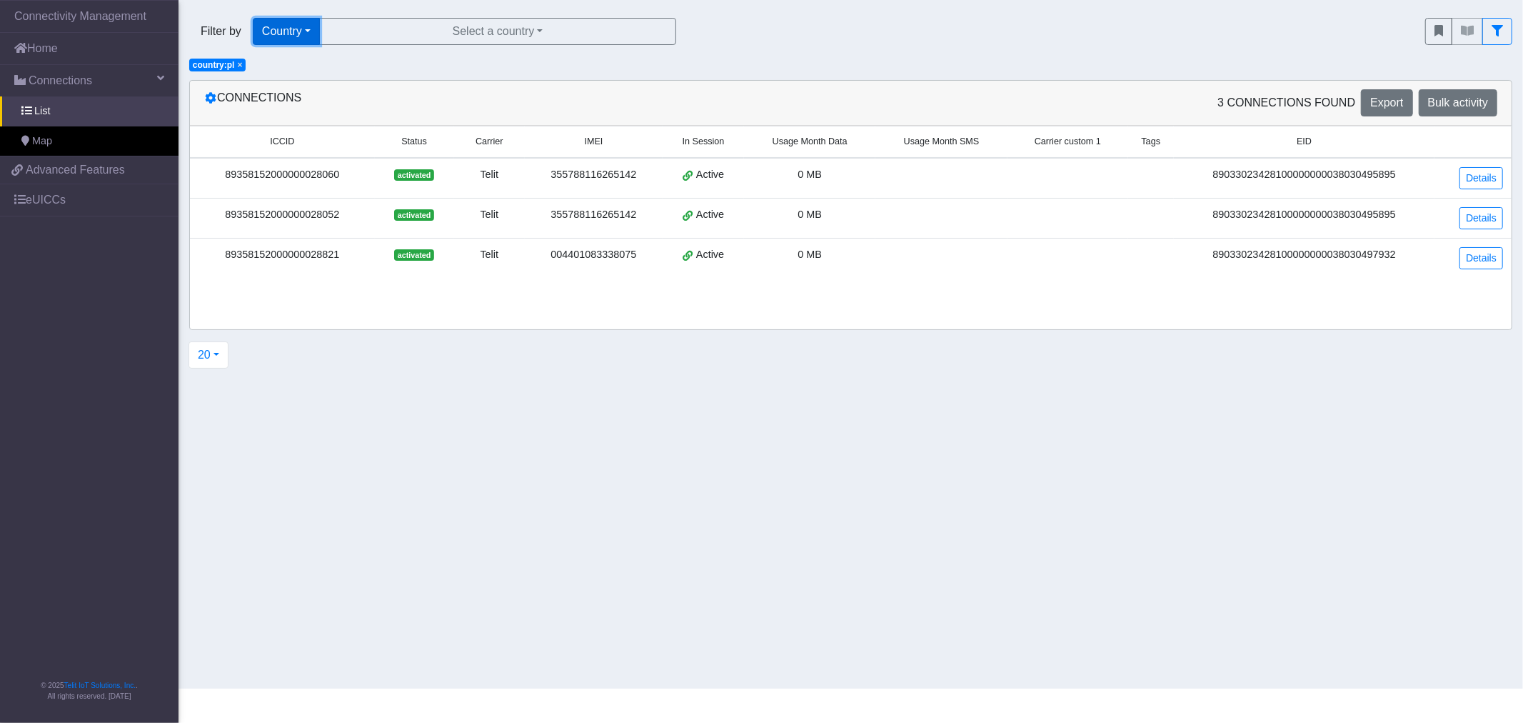
click at [282, 39] on button "Country" at bounding box center [286, 31] width 67 height 27
click at [298, 130] on button "Tags" at bounding box center [309, 132] width 113 height 23
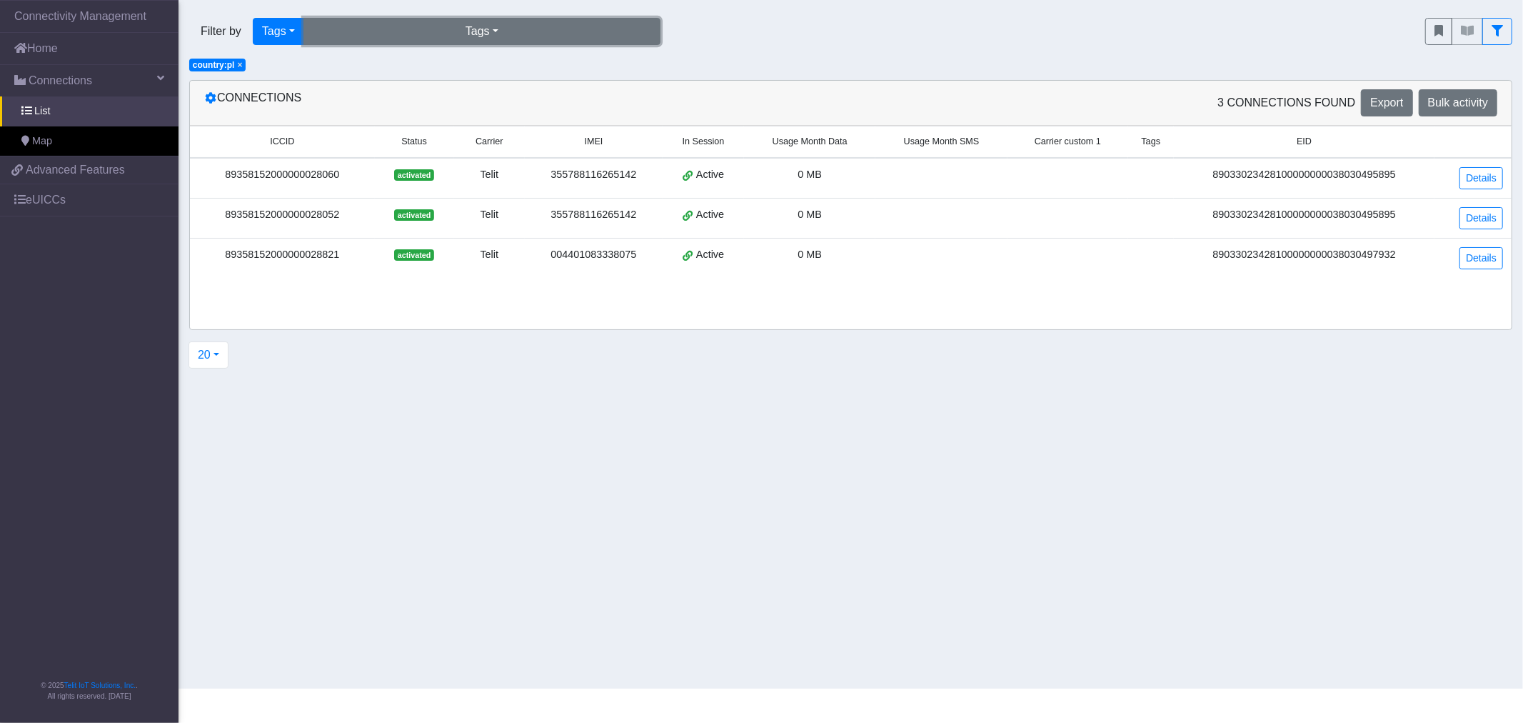
click at [391, 31] on button "Tags" at bounding box center [481, 31] width 357 height 27
click at [390, 68] on button "e2etest_t (0)" at bounding box center [482, 64] width 356 height 23
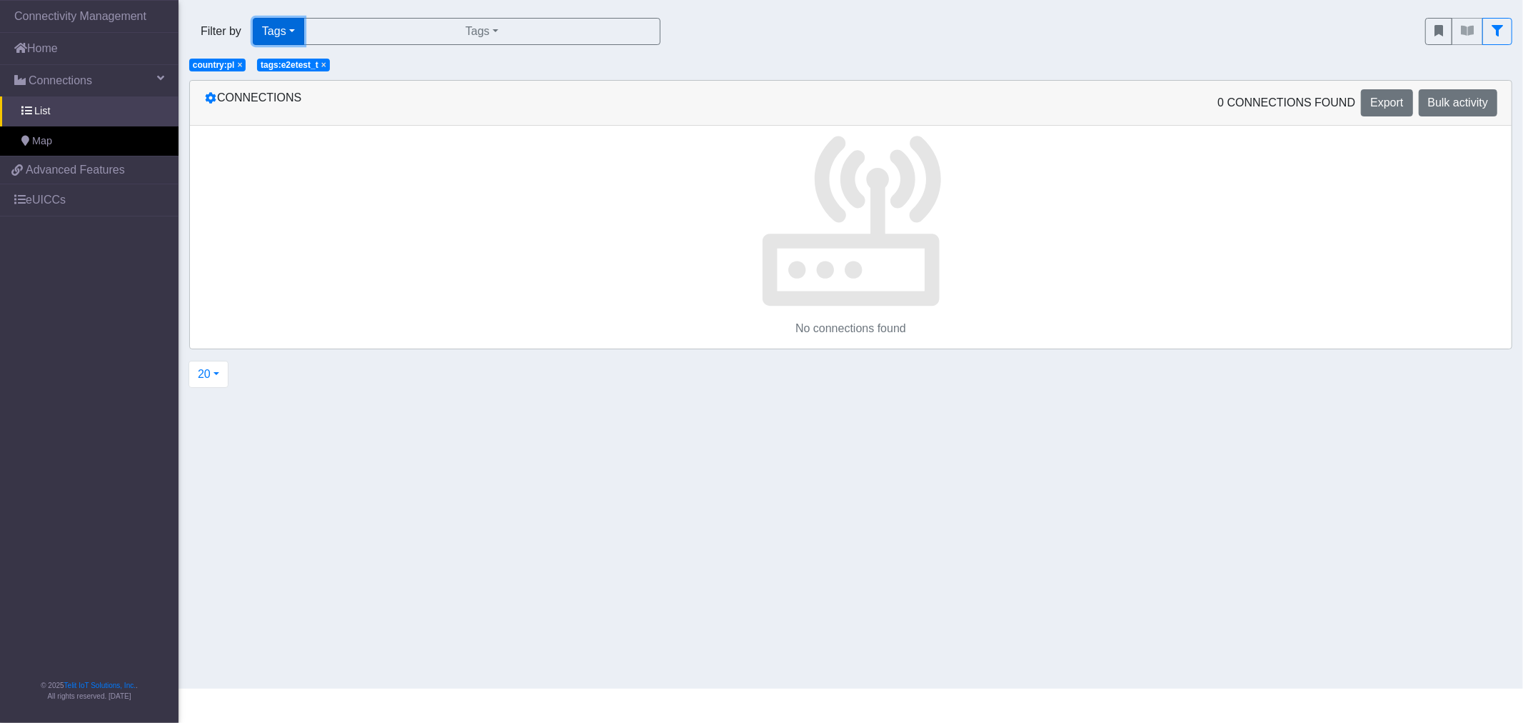
click at [276, 18] on button "Tags" at bounding box center [278, 31] width 51 height 27
click at [282, 151] on button "Operator" at bounding box center [309, 155] width 113 height 23
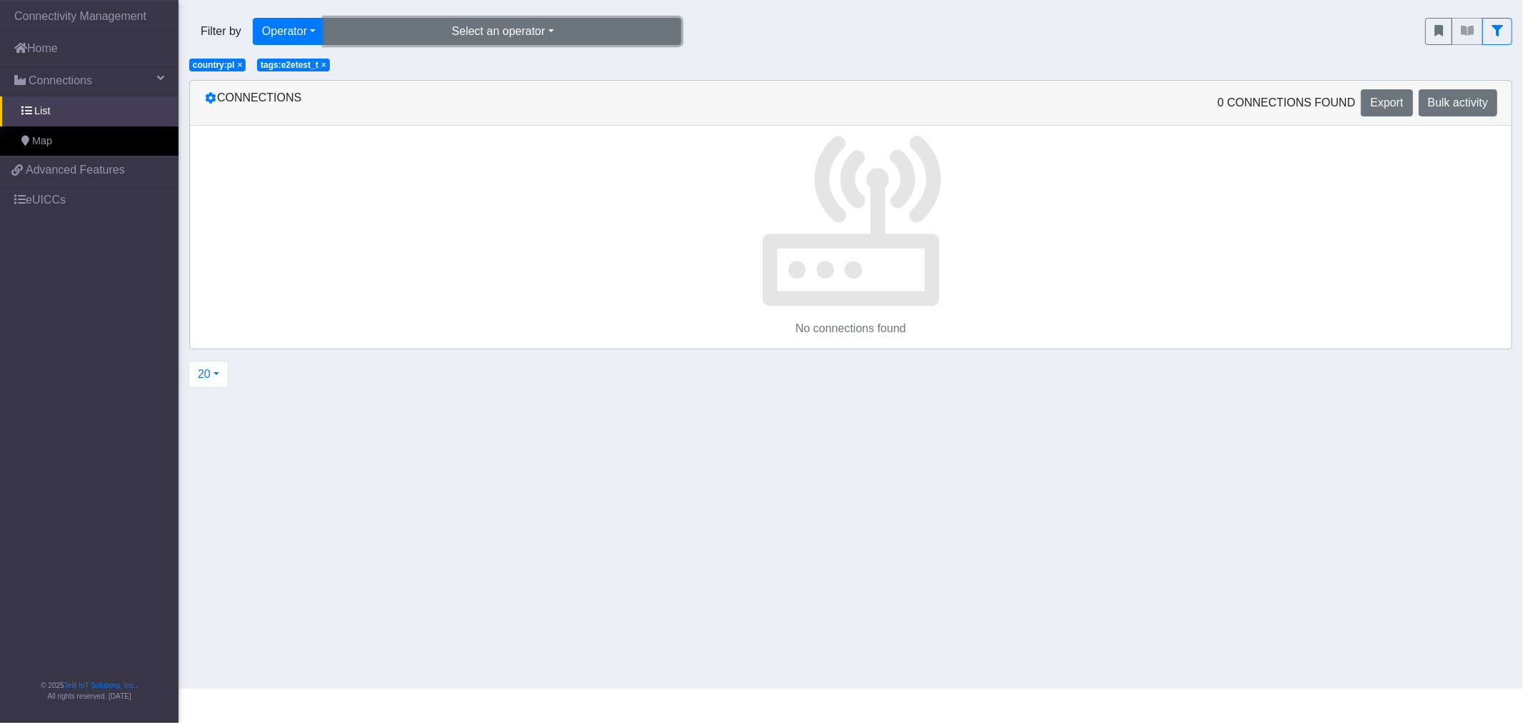
click at [410, 24] on button "Select an operator" at bounding box center [502, 31] width 357 height 27
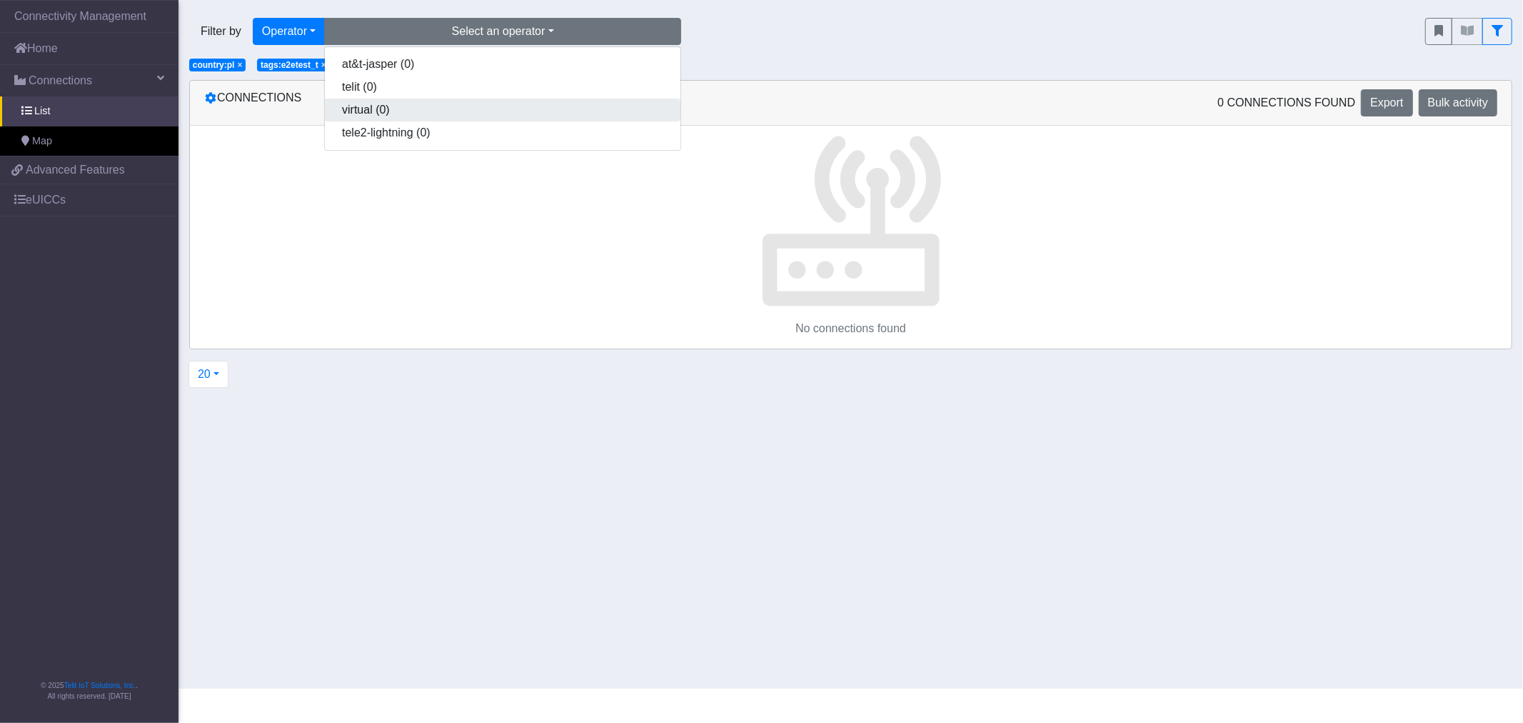
click at [374, 115] on button "virtual (0)" at bounding box center [503, 110] width 356 height 23
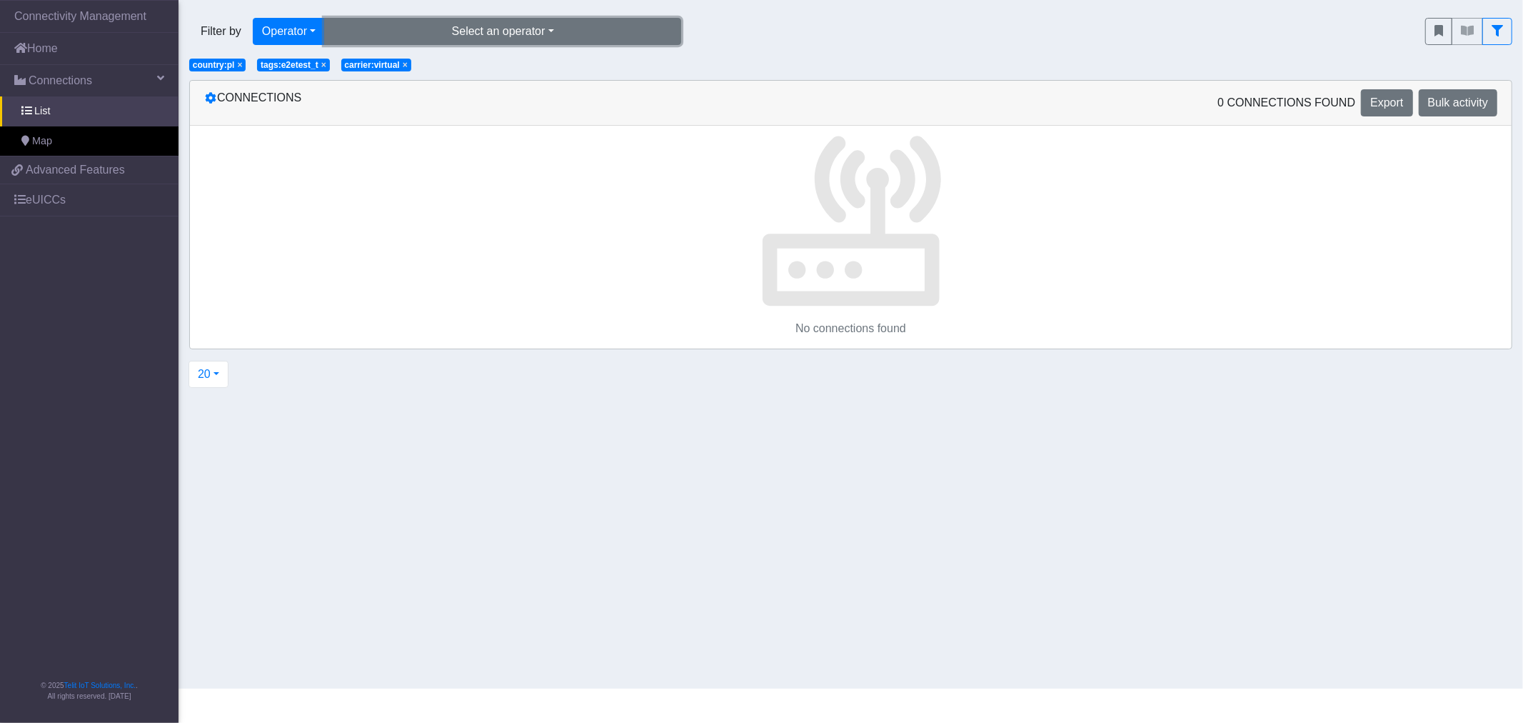
click at [411, 29] on button "Select an operator" at bounding box center [502, 31] width 357 height 27
click at [398, 81] on button "telit (0)" at bounding box center [503, 87] width 356 height 23
click at [418, 27] on button "Select an operator" at bounding box center [502, 31] width 357 height 27
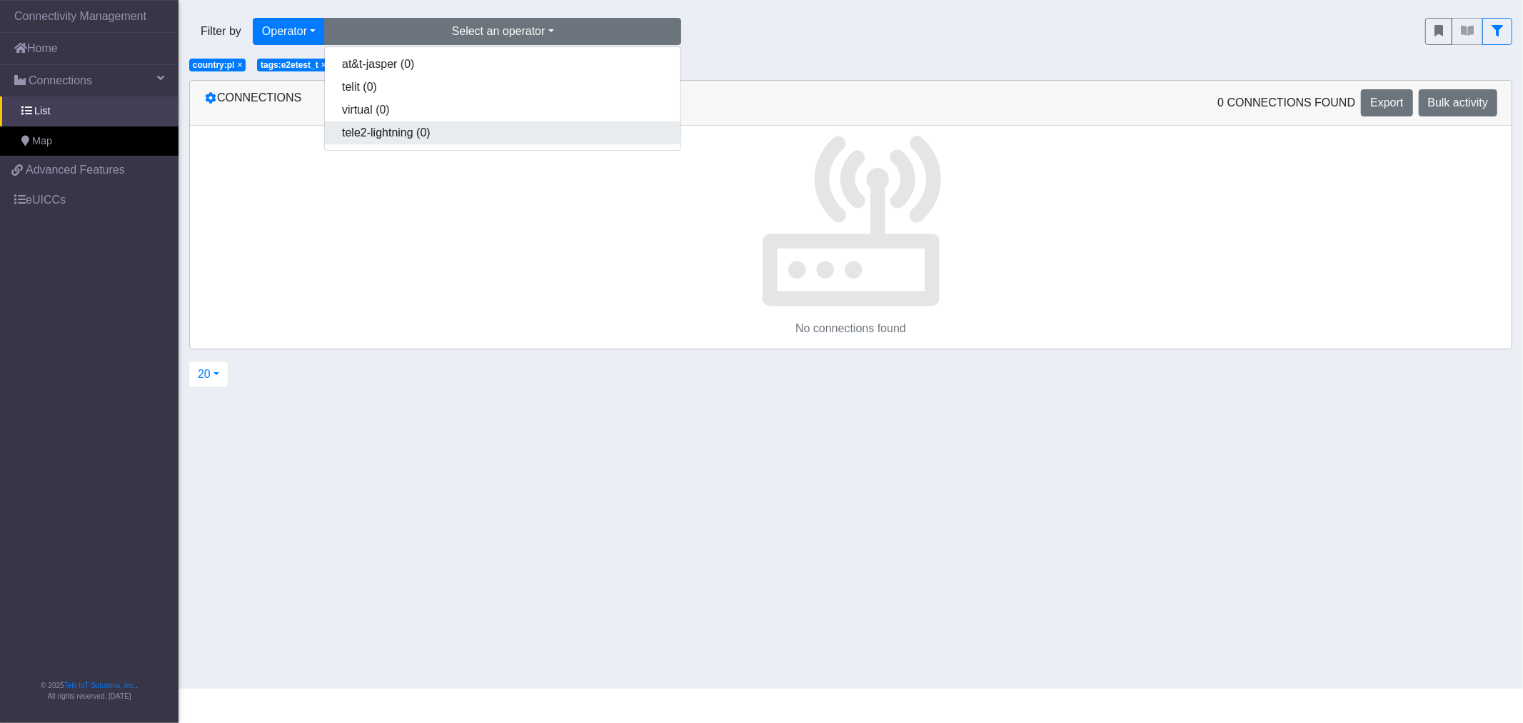
click at [384, 126] on button "tele2-lightning (0)" at bounding box center [503, 132] width 356 height 23
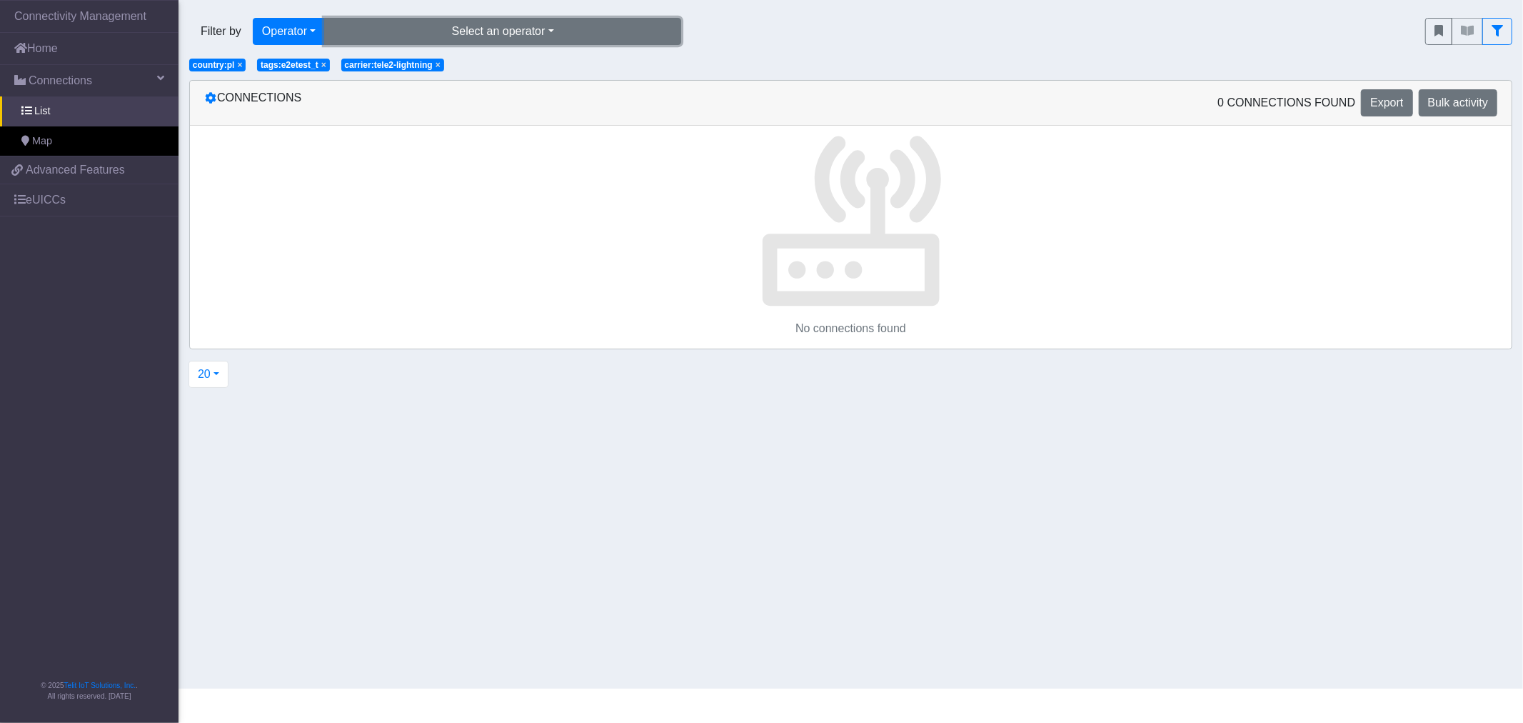
click at [383, 31] on button "Select an operator" at bounding box center [502, 31] width 357 height 27
click at [371, 54] on button "at&t-jasper (0)" at bounding box center [503, 64] width 356 height 23
click at [381, 31] on button "Select an operator" at bounding box center [502, 31] width 357 height 27
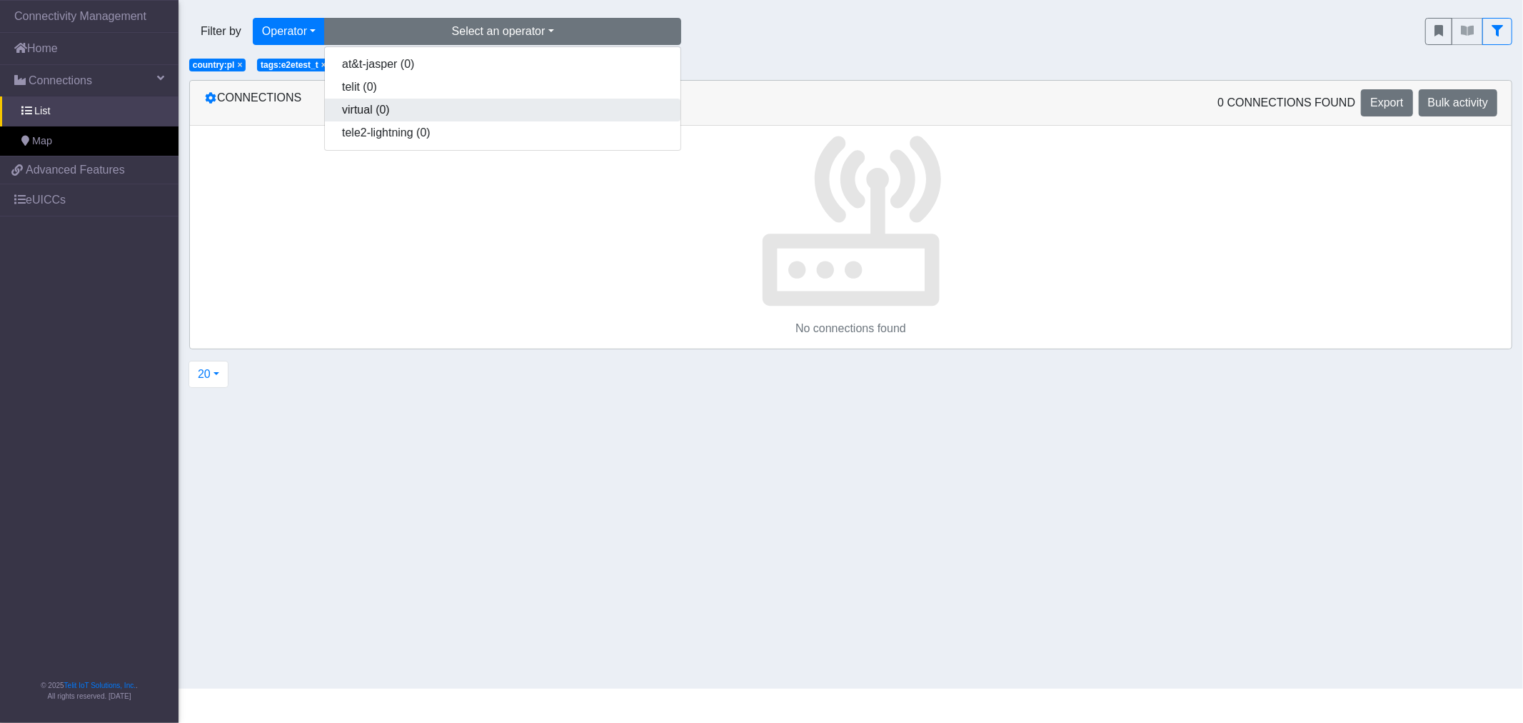
click at [358, 104] on button "virtual (0)" at bounding box center [503, 110] width 356 height 23
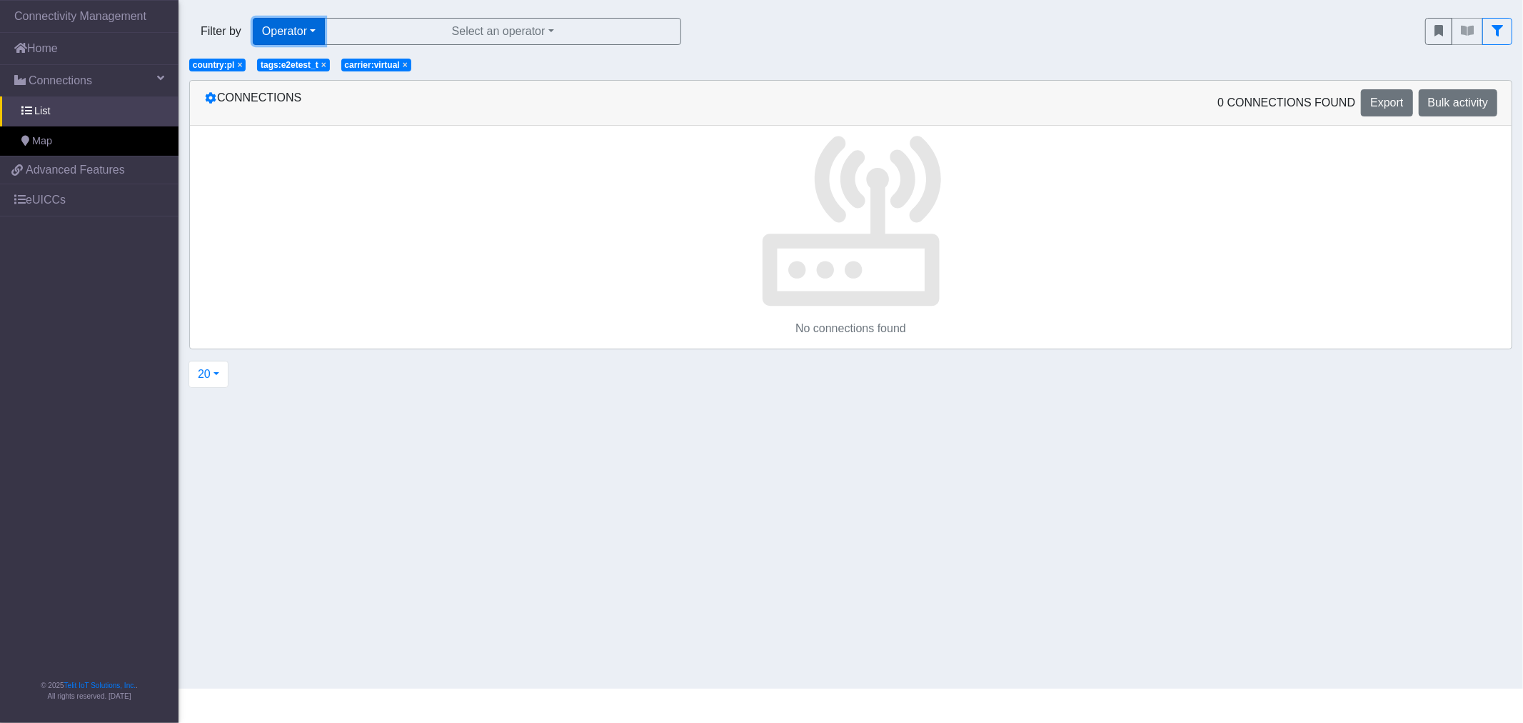
click at [284, 31] on button "Operator" at bounding box center [289, 31] width 72 height 27
click at [291, 156] on button "Operator" at bounding box center [309, 155] width 113 height 23
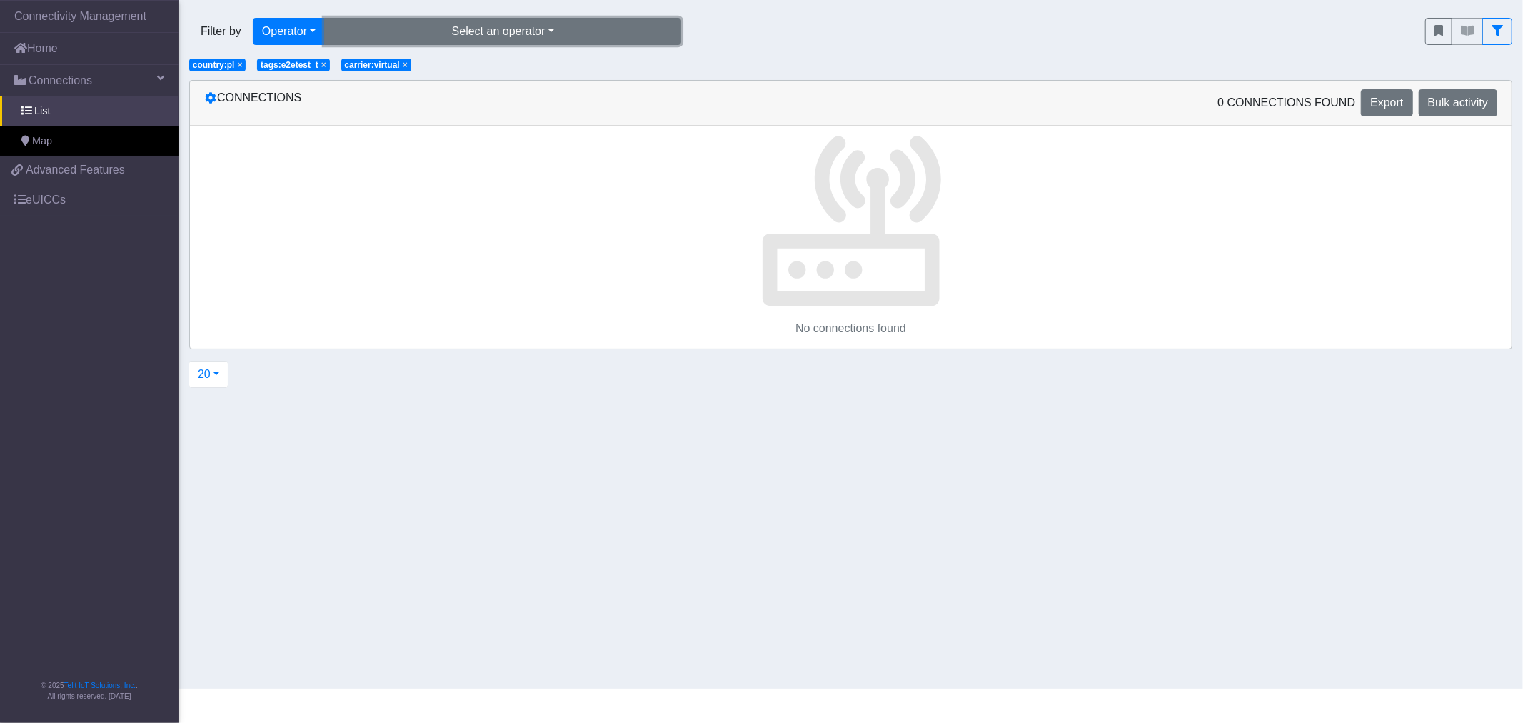
click at [370, 36] on button "Select an operator" at bounding box center [502, 31] width 357 height 27
click at [381, 67] on button "at&t-jasper (0)" at bounding box center [503, 64] width 356 height 23
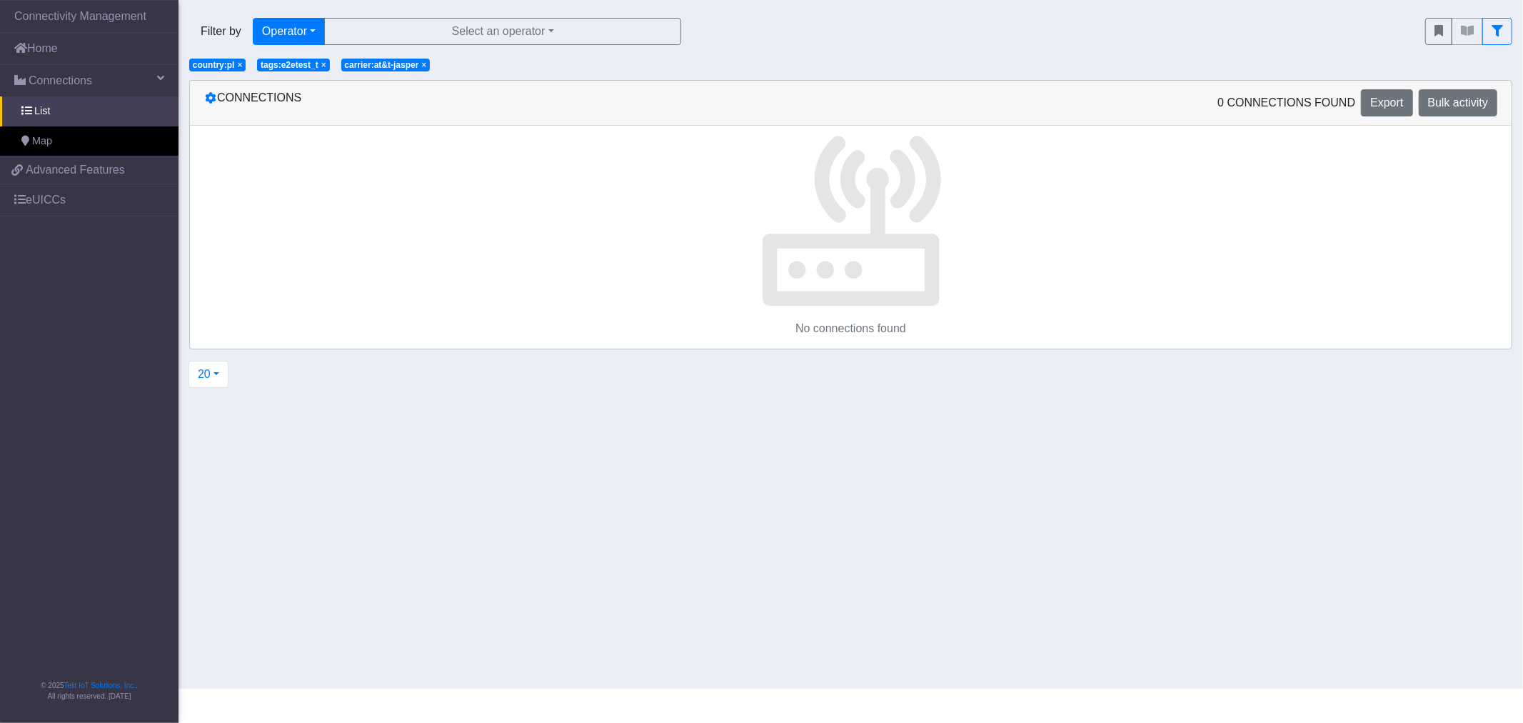
click at [424, 65] on span "×" at bounding box center [423, 65] width 5 height 10
click at [321, 62] on span "×" at bounding box center [323, 65] width 5 height 10
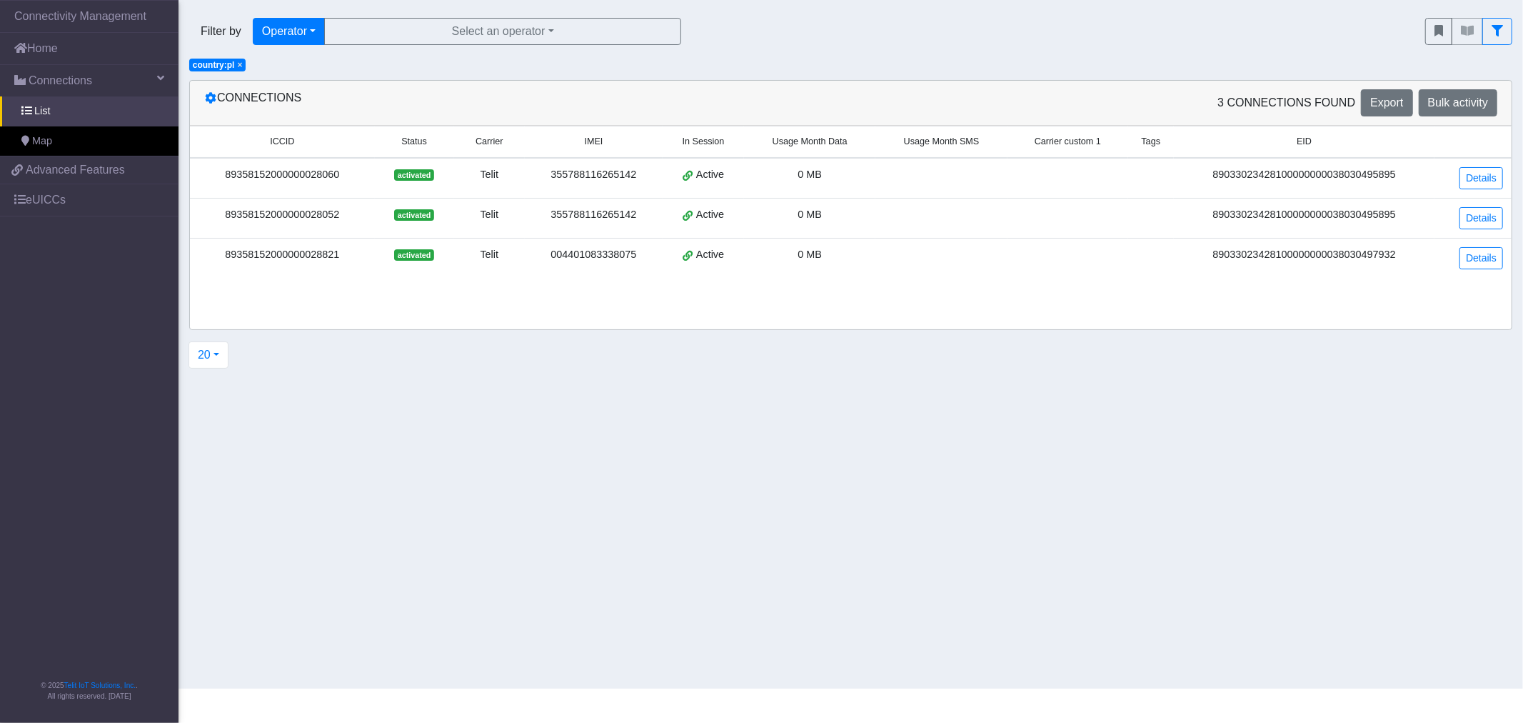
click at [233, 66] on span "country:pl" at bounding box center [214, 65] width 42 height 10
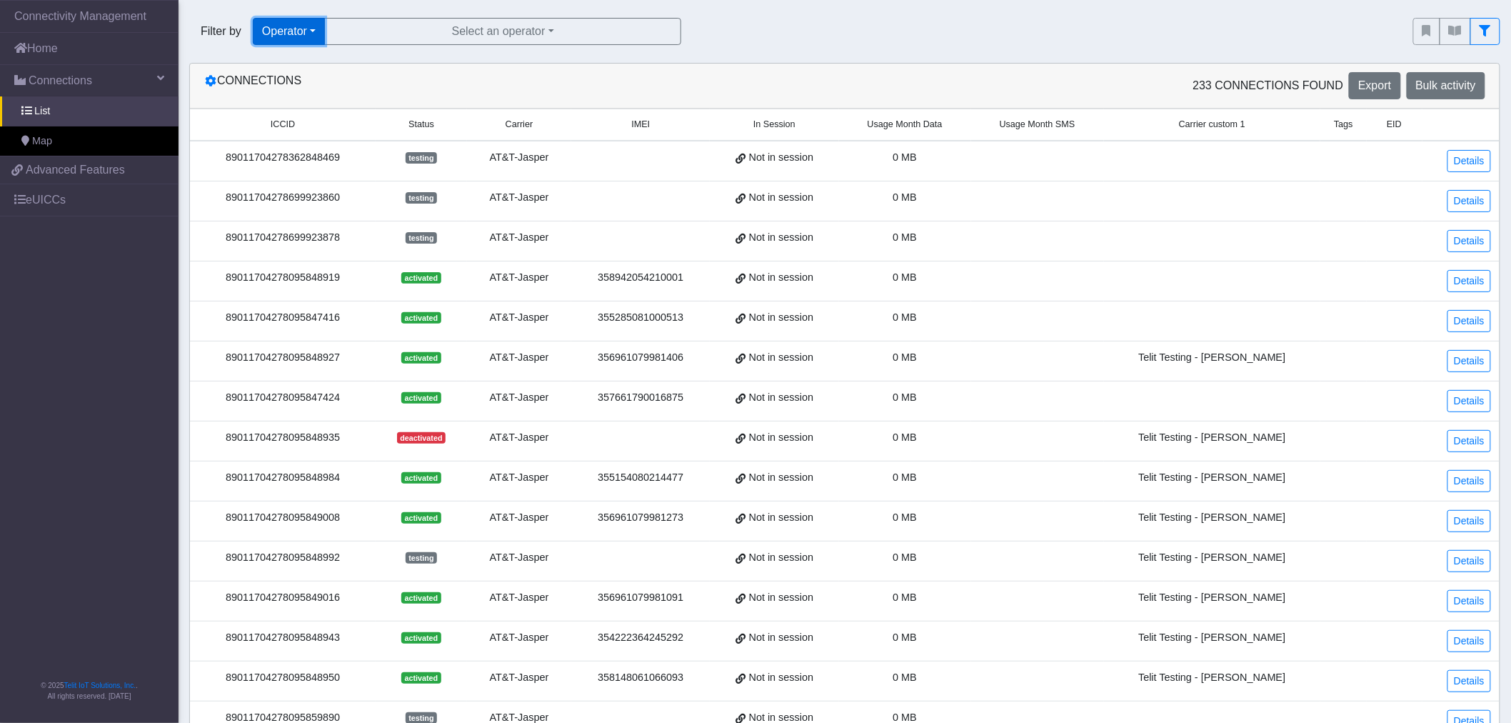
click at [287, 29] on button "Operator" at bounding box center [289, 31] width 72 height 27
click at [308, 89] on button "In Session" at bounding box center [309, 87] width 113 height 23
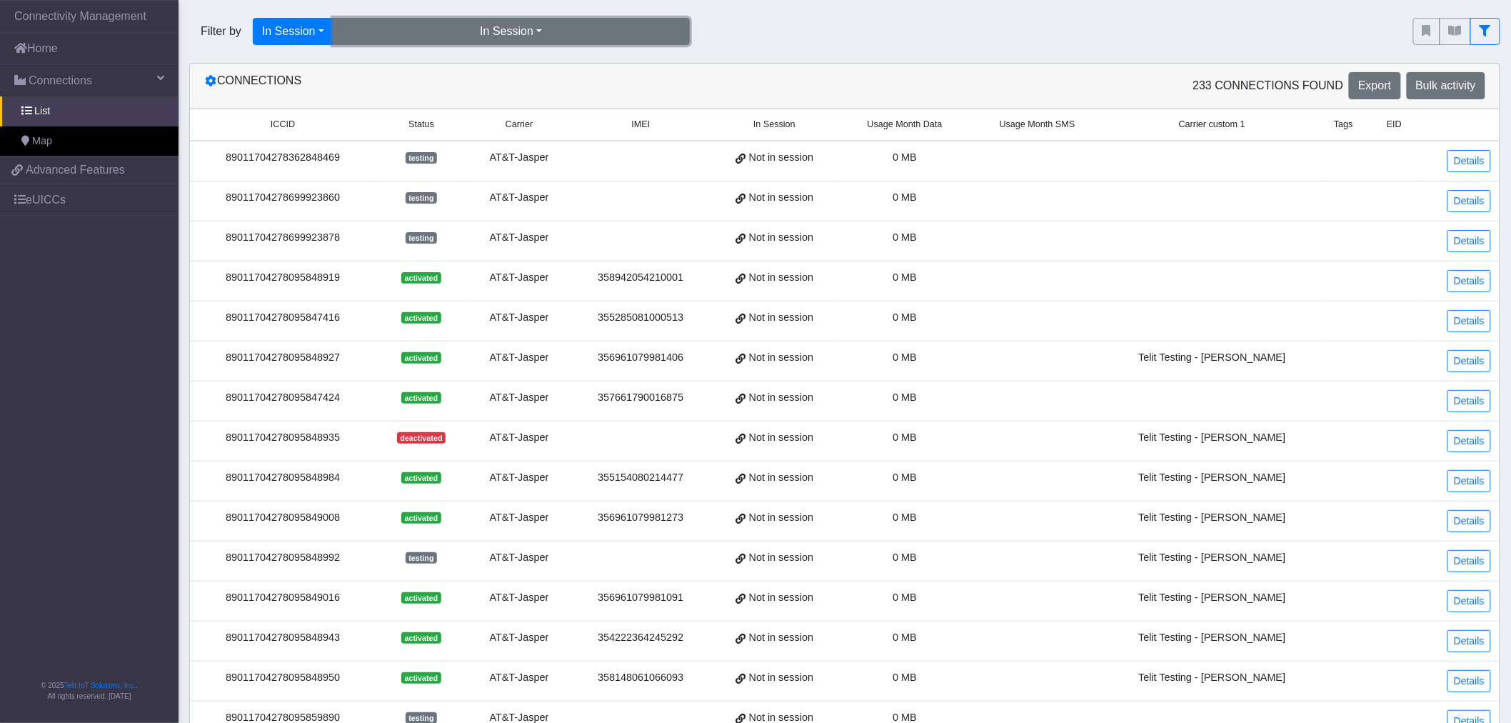
click at [384, 29] on button "In Session" at bounding box center [511, 31] width 357 height 27
click at [379, 73] on button "Yes (23)" at bounding box center [511, 64] width 356 height 23
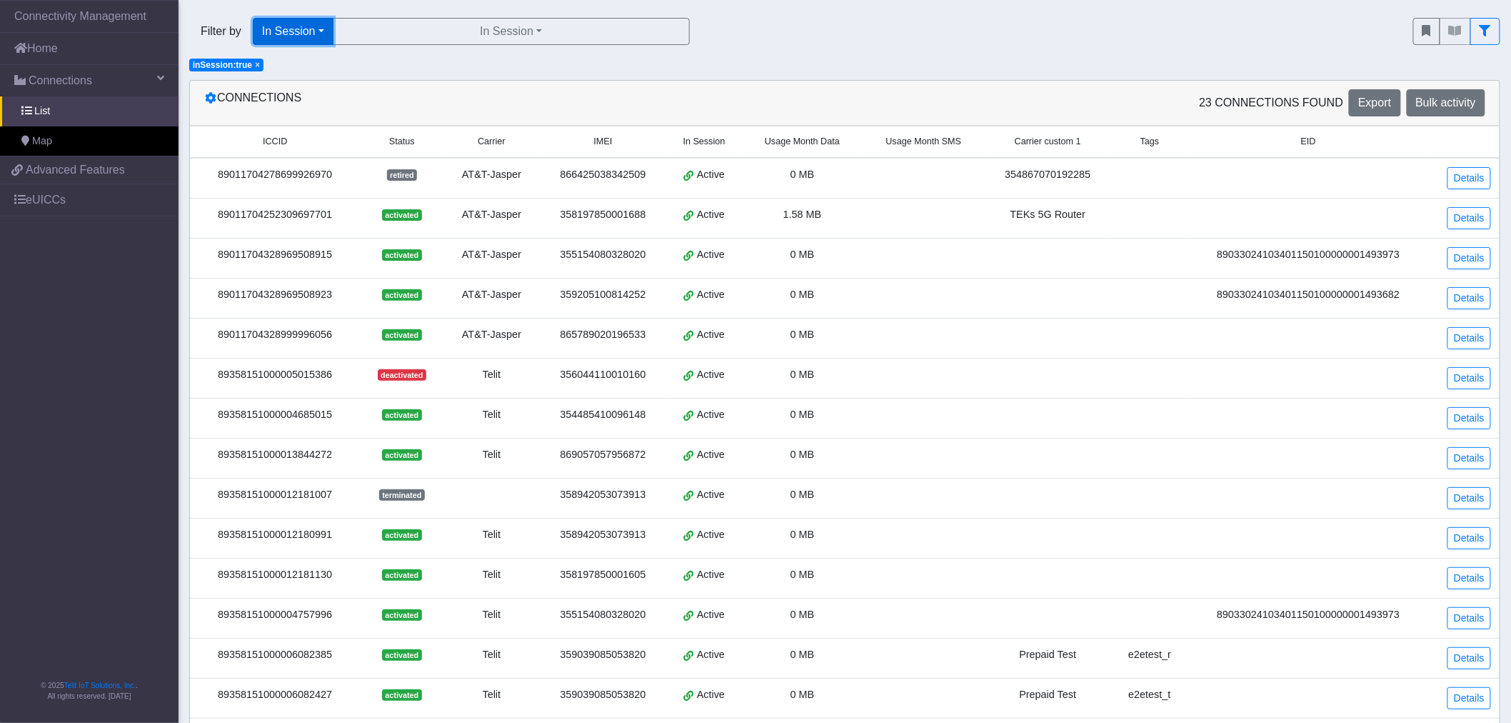
click at [317, 33] on button "In Session" at bounding box center [293, 31] width 81 height 27
click at [309, 109] on button "Not connected" at bounding box center [309, 110] width 113 height 23
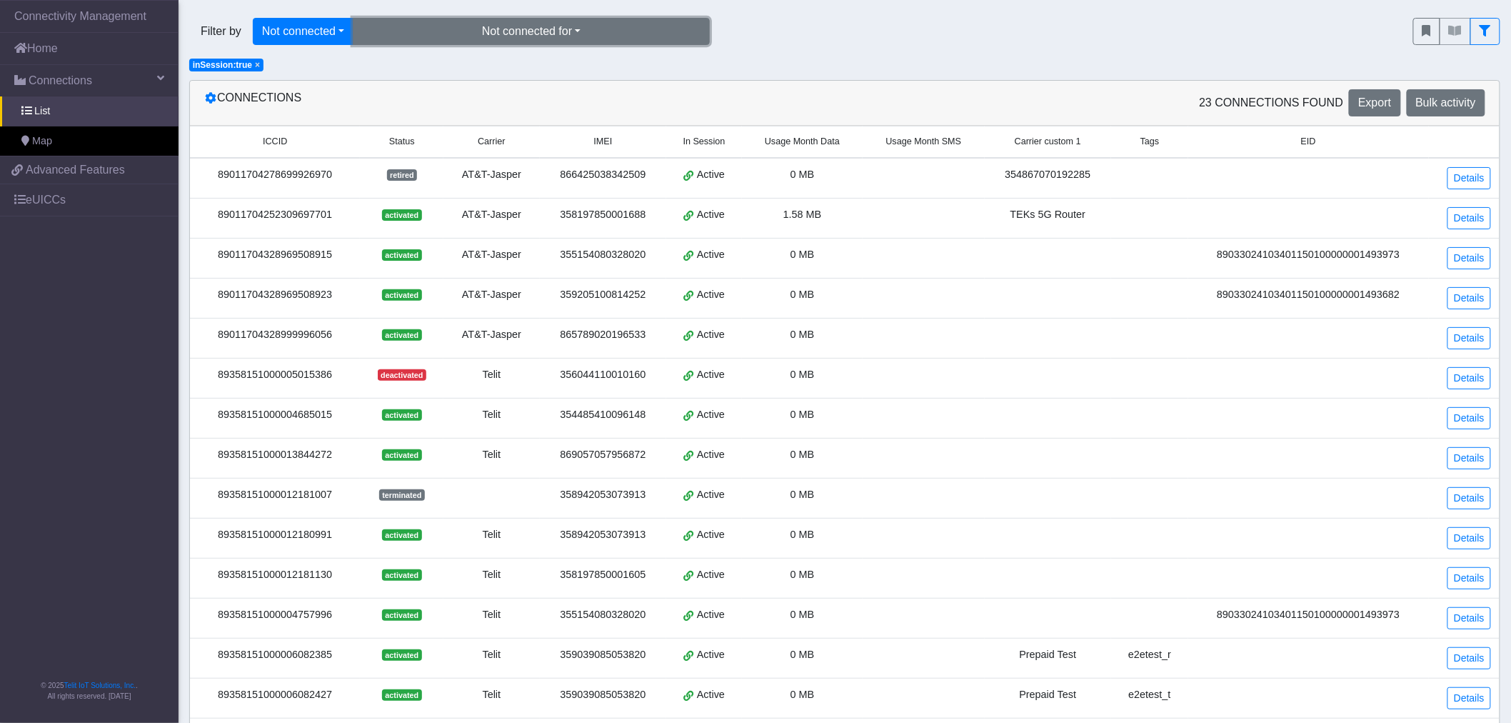
click at [402, 31] on button "Not connected for" at bounding box center [531, 31] width 357 height 27
click at [397, 84] on button "for 30 days (0)" at bounding box center [531, 87] width 356 height 23
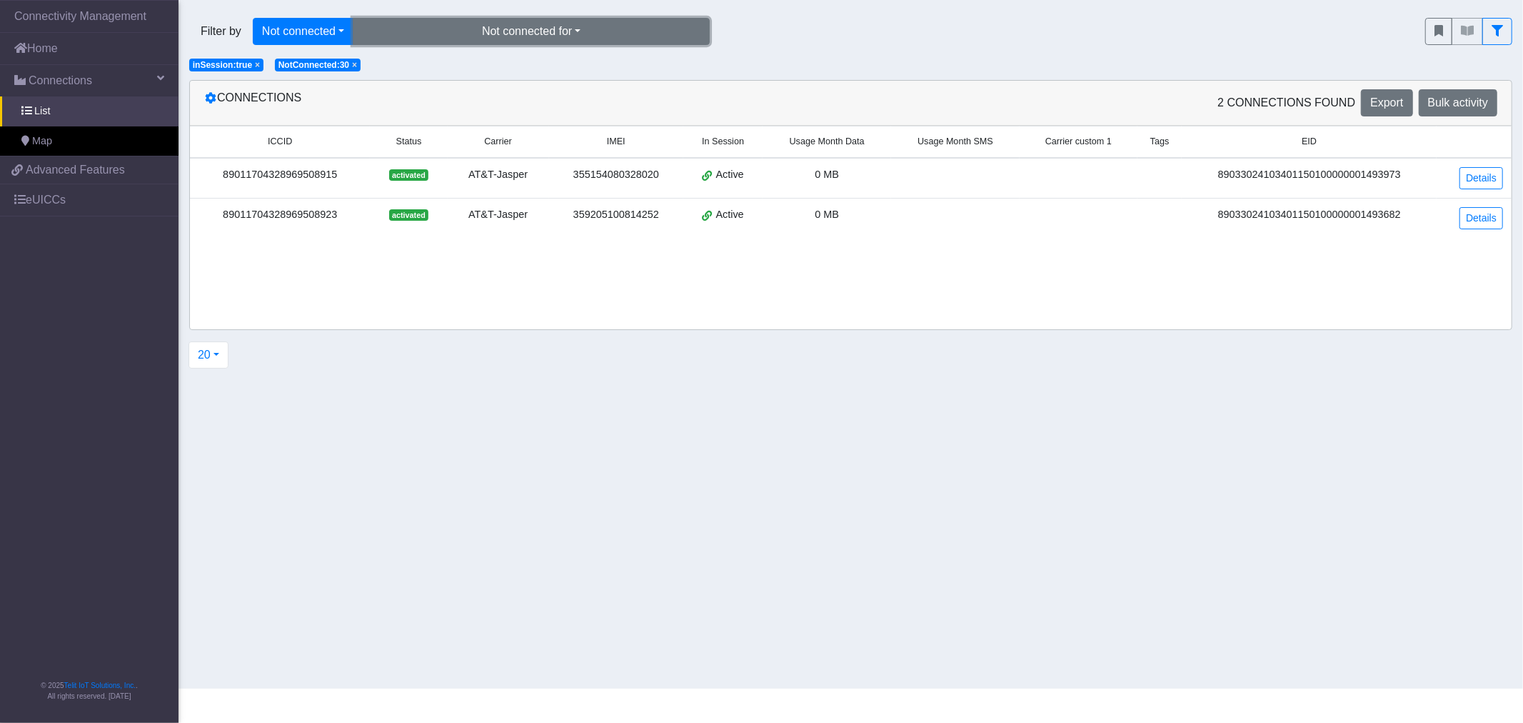
click at [418, 26] on button "Not connected for" at bounding box center [531, 31] width 357 height 27
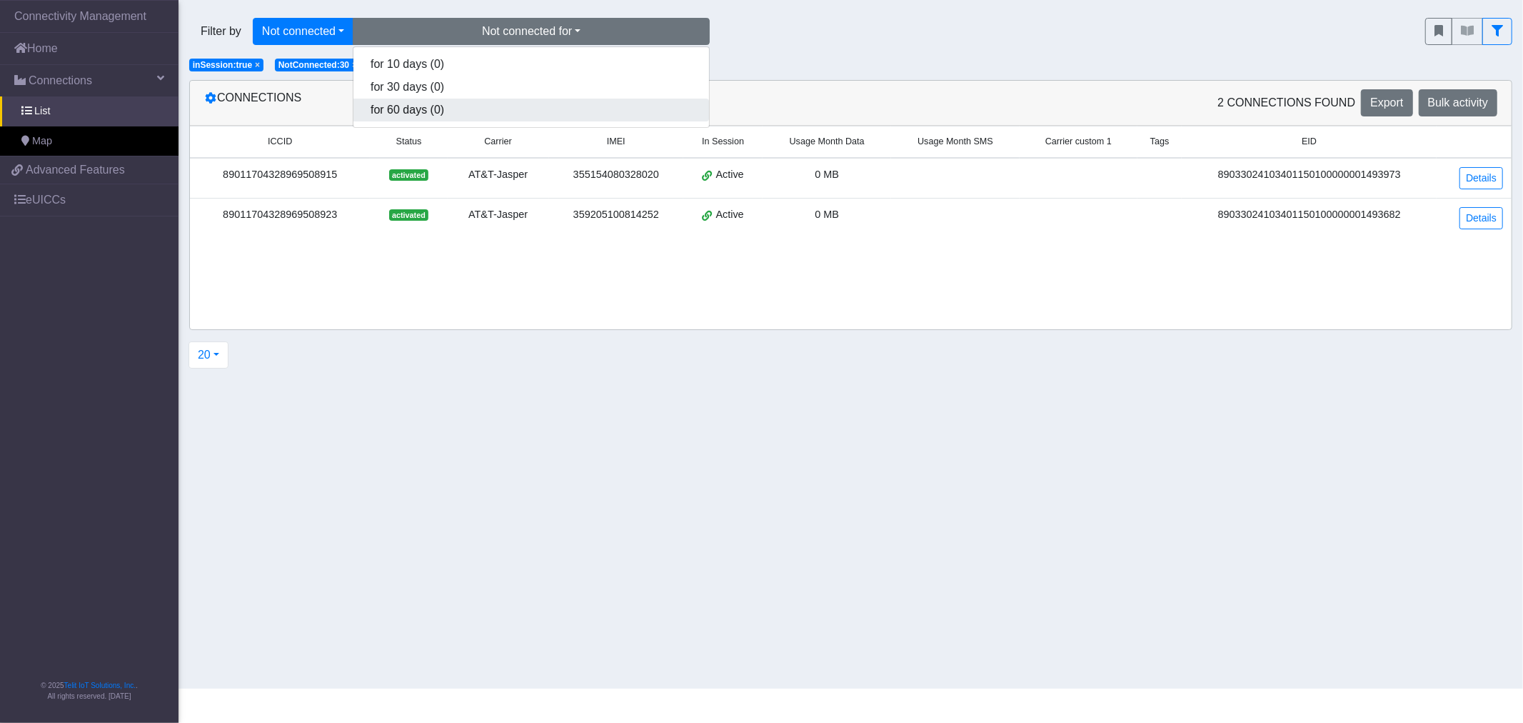
click at [398, 107] on button "for 60 days (0)" at bounding box center [531, 110] width 356 height 23
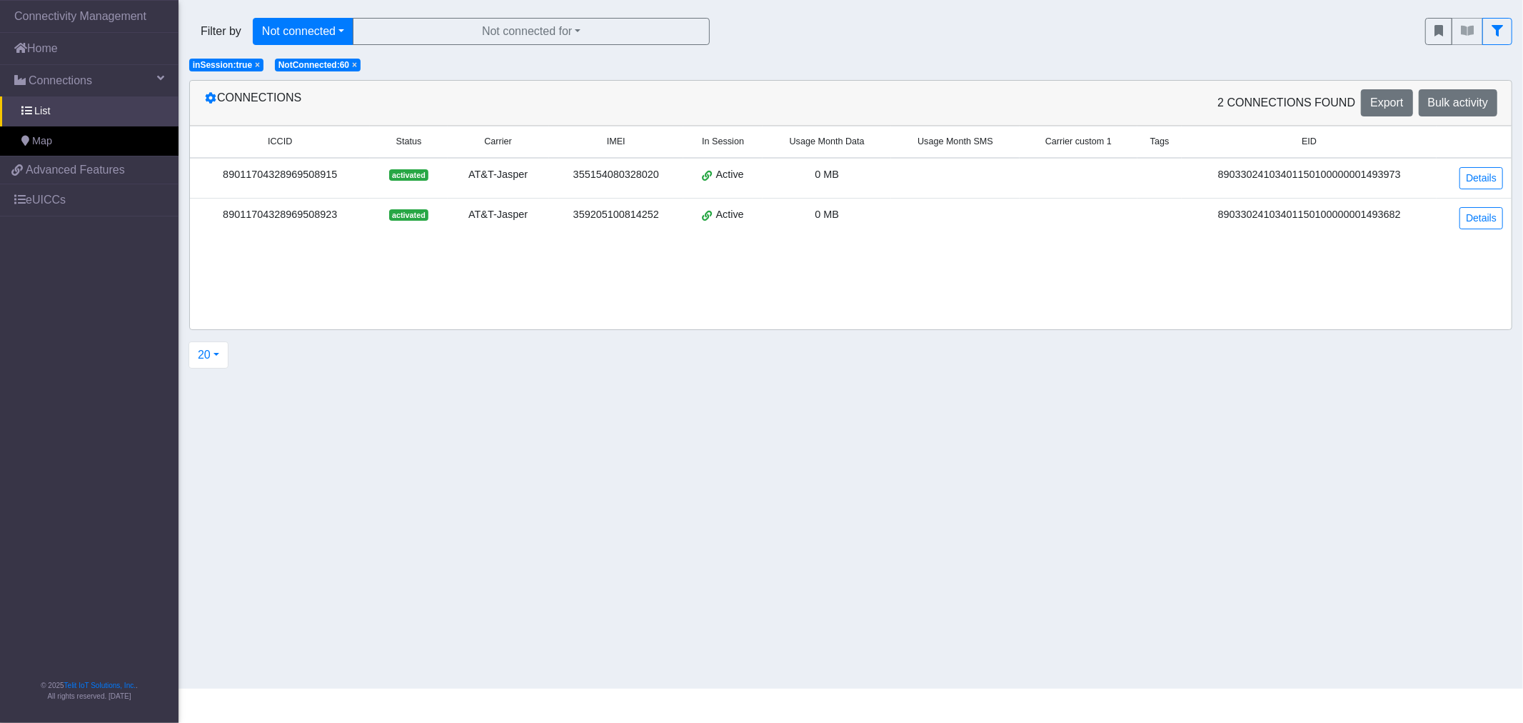
click at [352, 68] on span "×" at bounding box center [354, 65] width 5 height 10
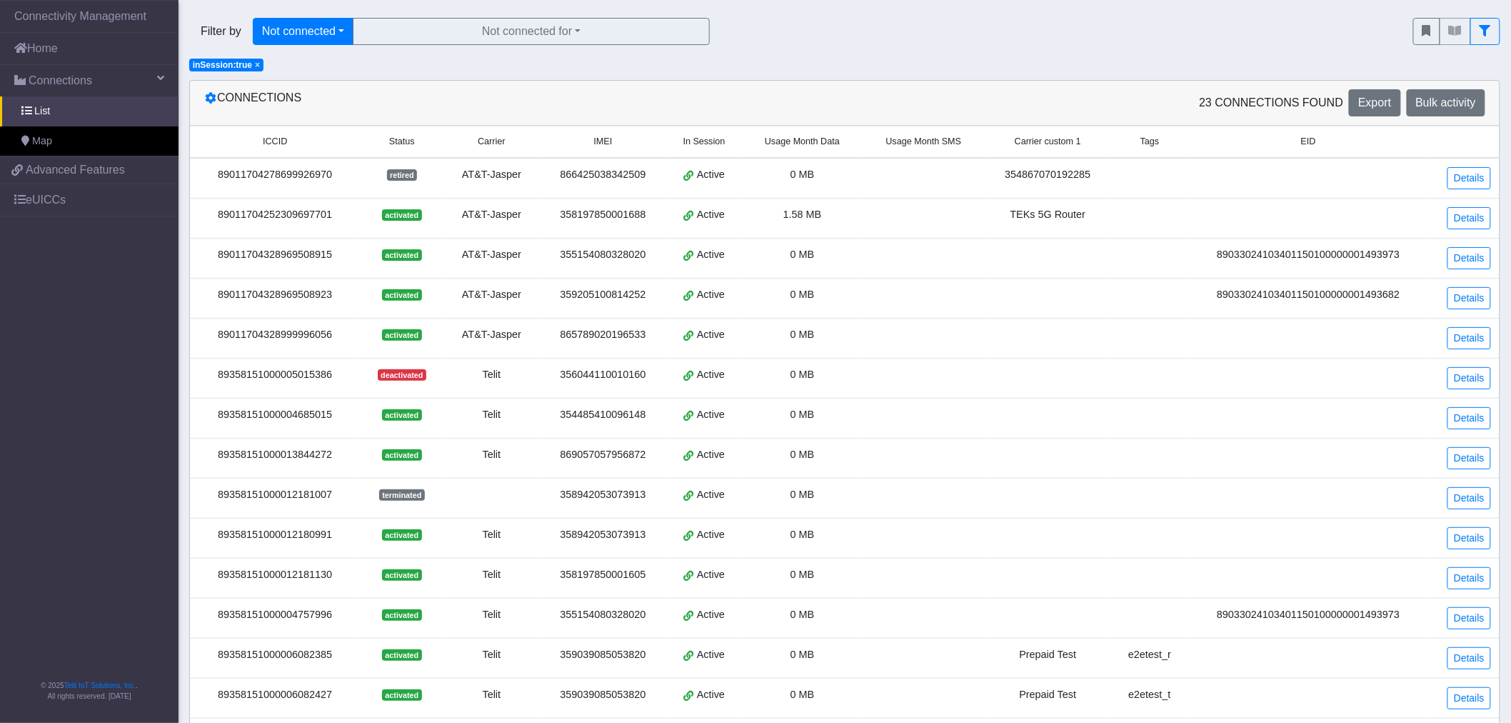
click at [255, 66] on span "×" at bounding box center [257, 65] width 5 height 10
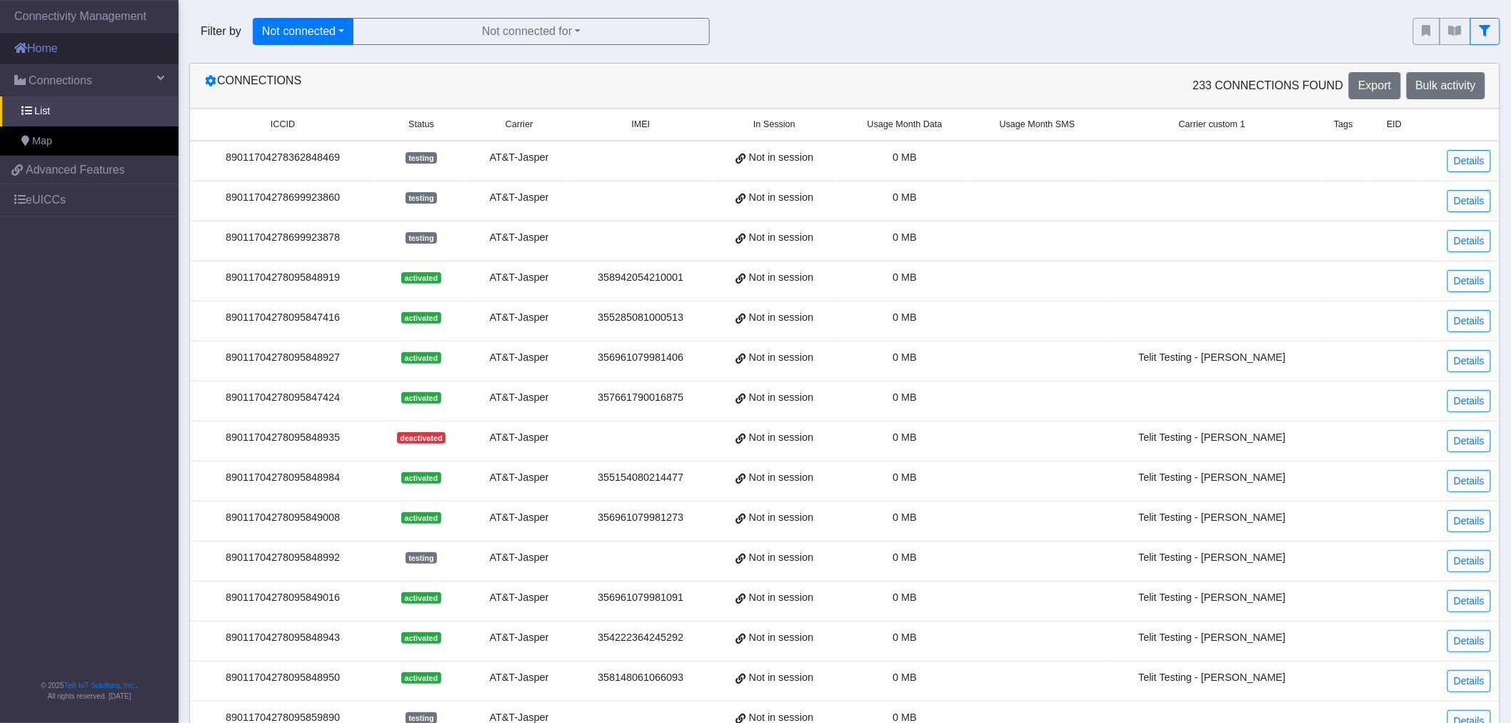
click at [61, 55] on link "Home" at bounding box center [89, 48] width 179 height 31
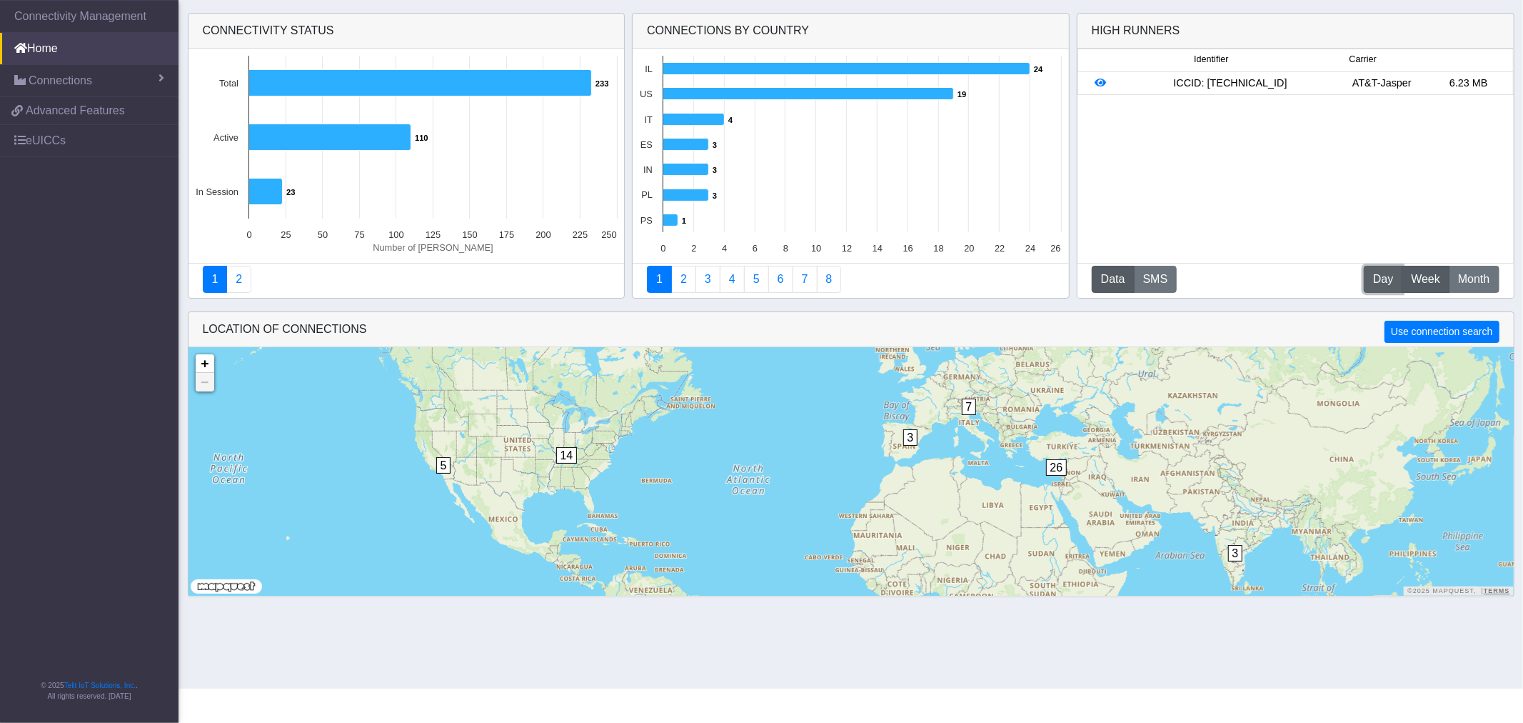
click at [1387, 281] on span "Day" at bounding box center [1383, 279] width 20 height 17
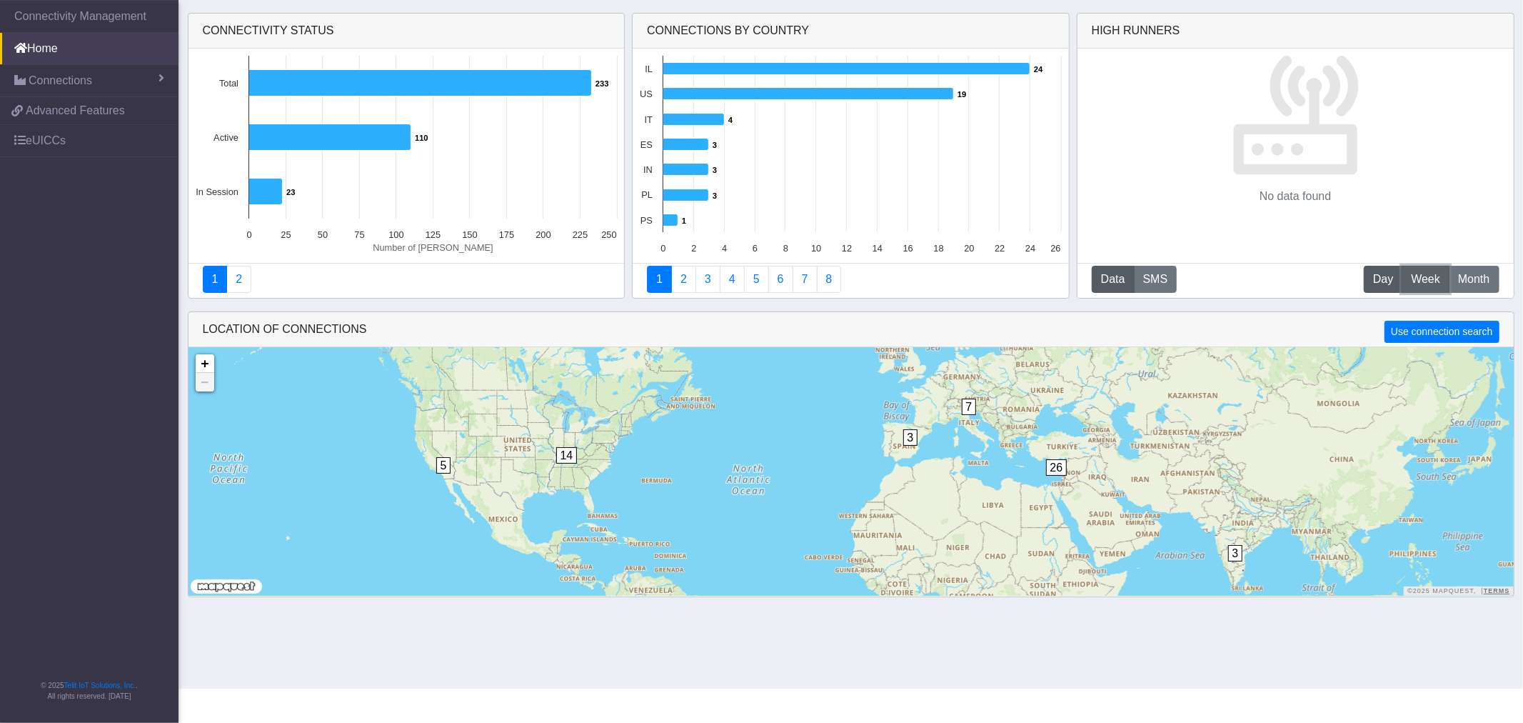
click at [1414, 283] on span "Week" at bounding box center [1425, 279] width 29 height 17
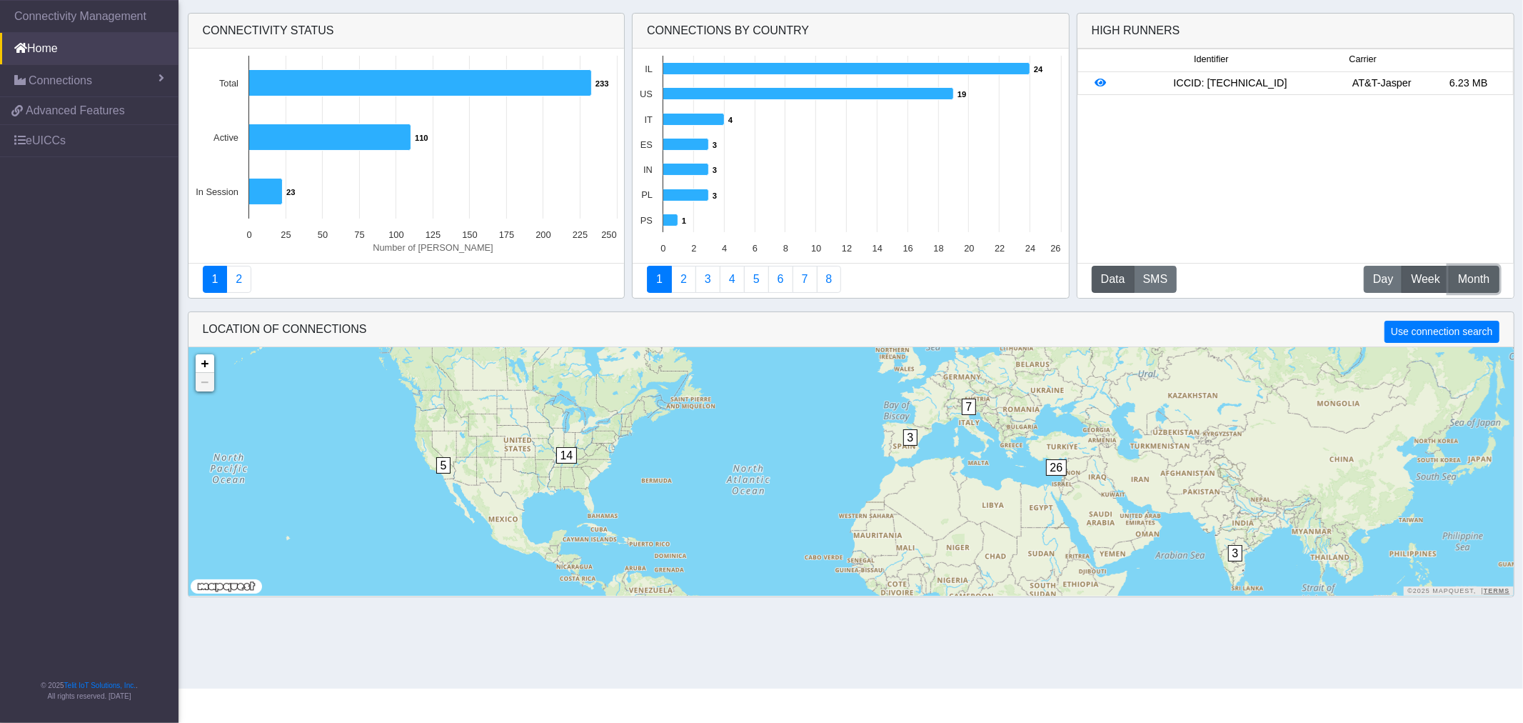
click at [1467, 276] on span "Month" at bounding box center [1473, 279] width 31 height 17
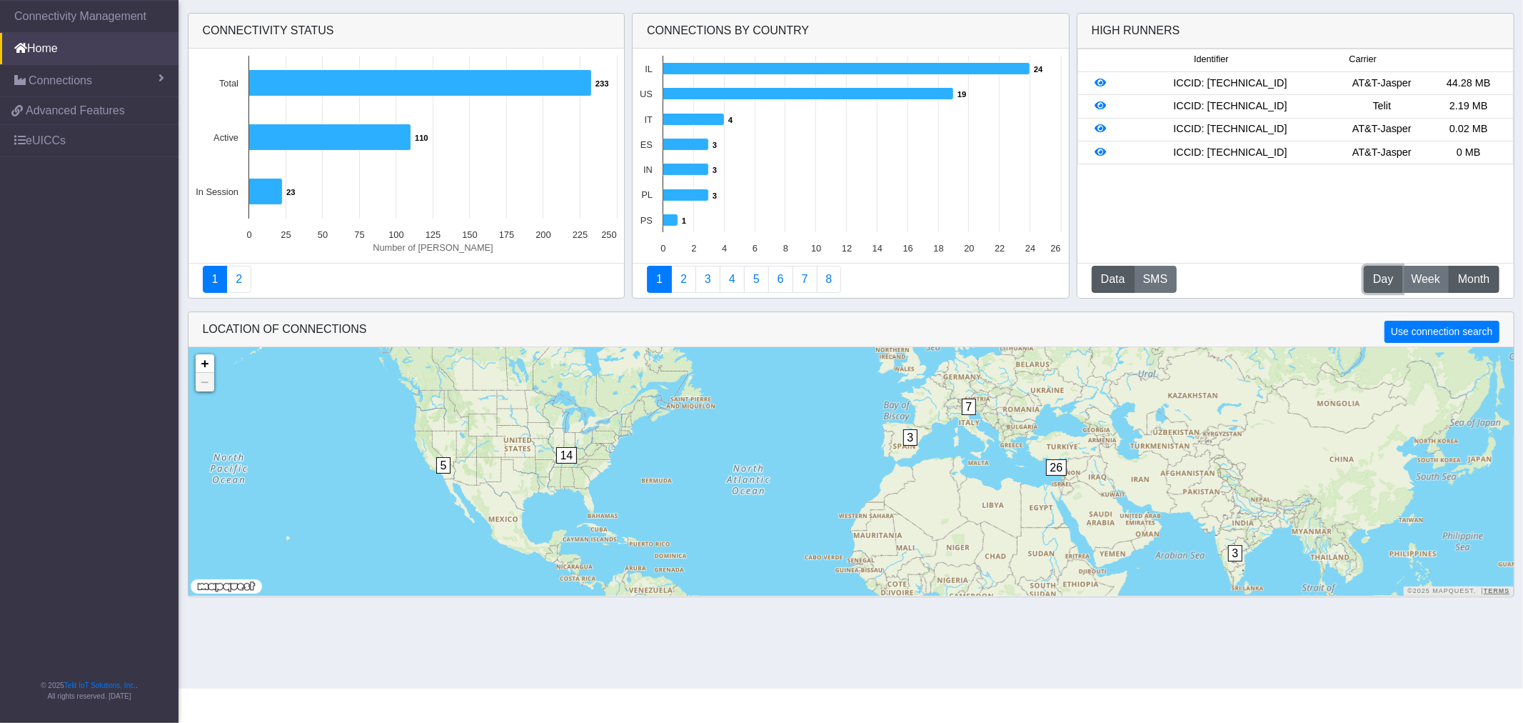
click at [1373, 281] on span "Day" at bounding box center [1383, 279] width 20 height 17
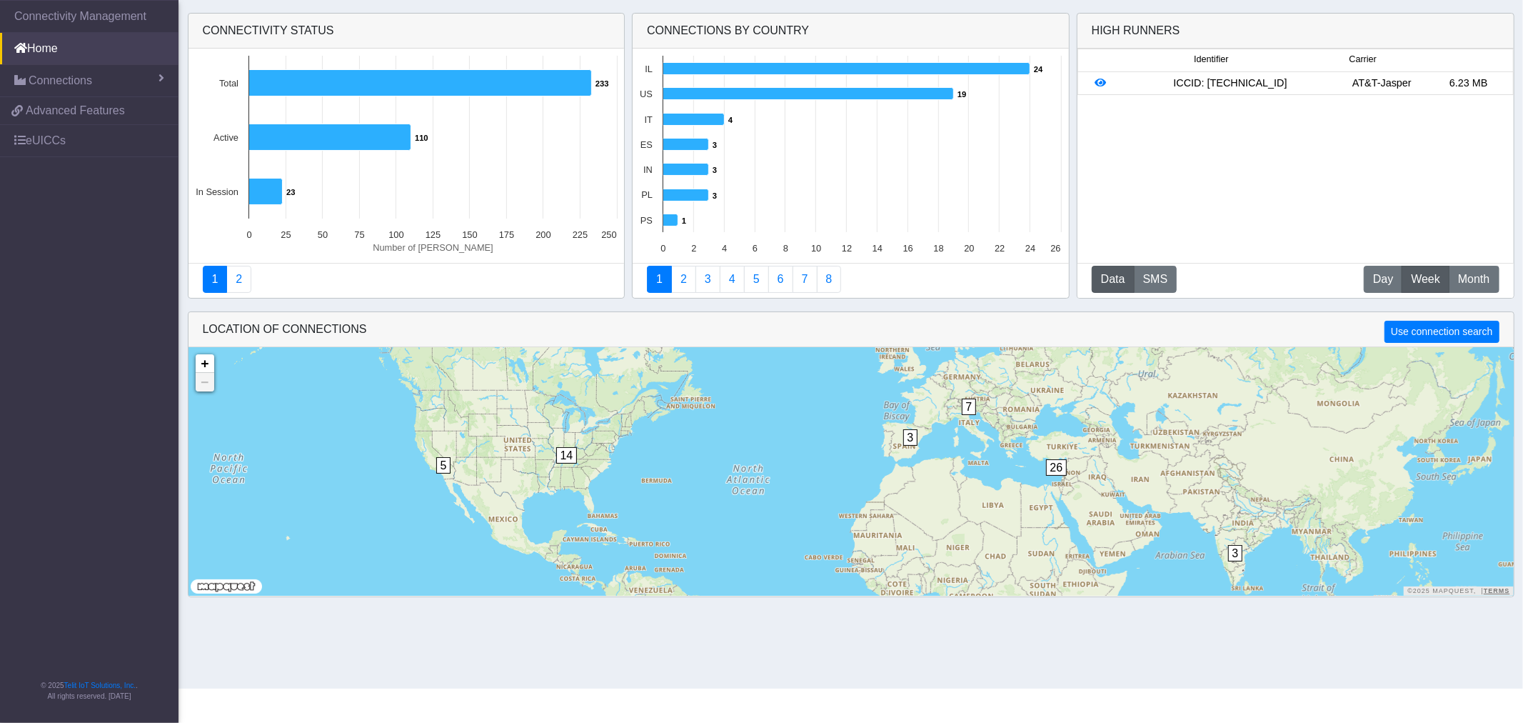
click at [1422, 281] on span "Week" at bounding box center [1425, 279] width 29 height 17
click at [1375, 271] on span "Day" at bounding box center [1383, 279] width 20 height 17
